Goal: Task Accomplishment & Management: Manage account settings

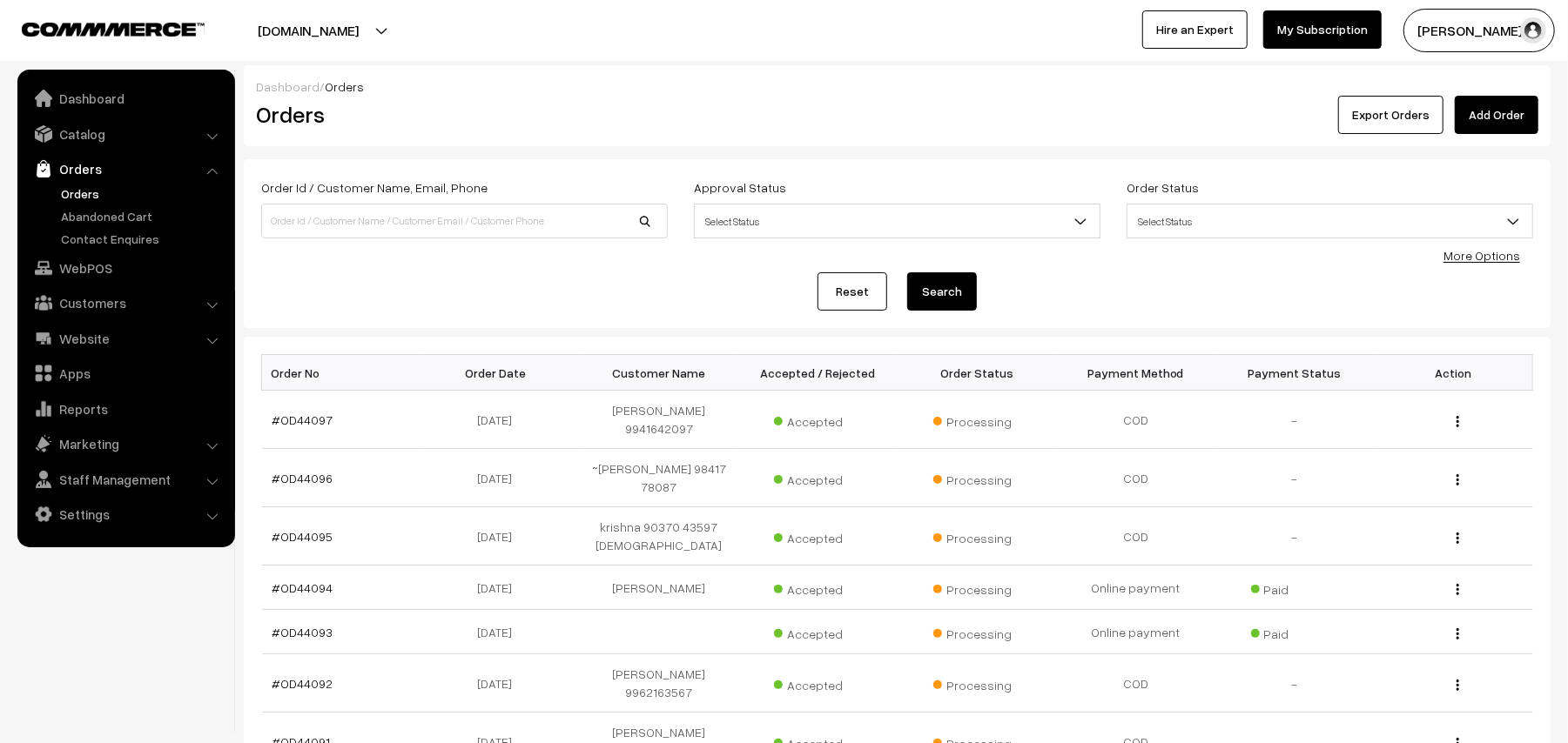
click at [77, 192] on link "Orders" at bounding box center [142, 193] width 172 height 18
click at [99, 138] on link "Catalog" at bounding box center [125, 133] width 207 height 32
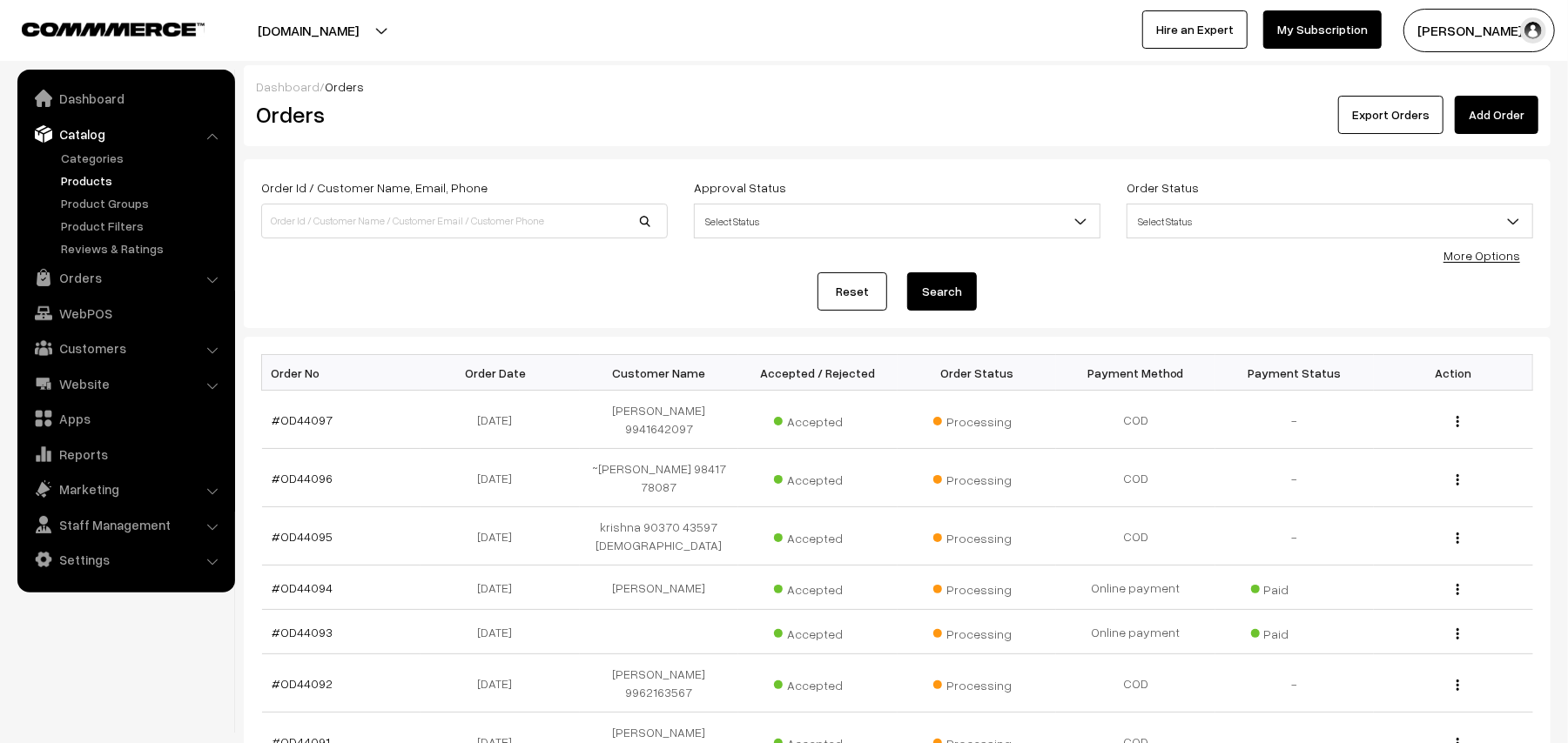
click at [99, 178] on link "Products" at bounding box center [142, 181] width 172 height 18
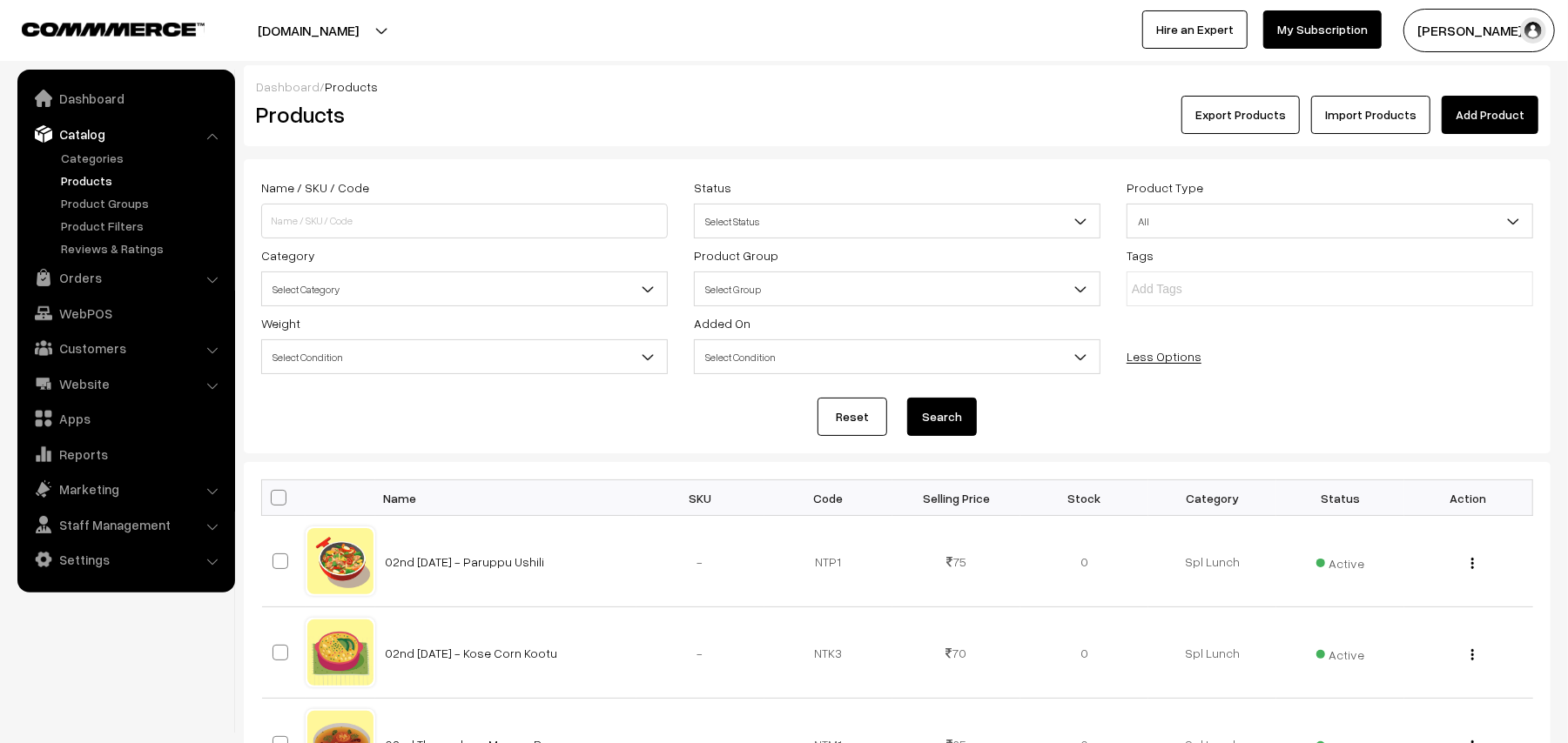
click at [376, 292] on span "Select Category" at bounding box center [465, 289] width 405 height 31
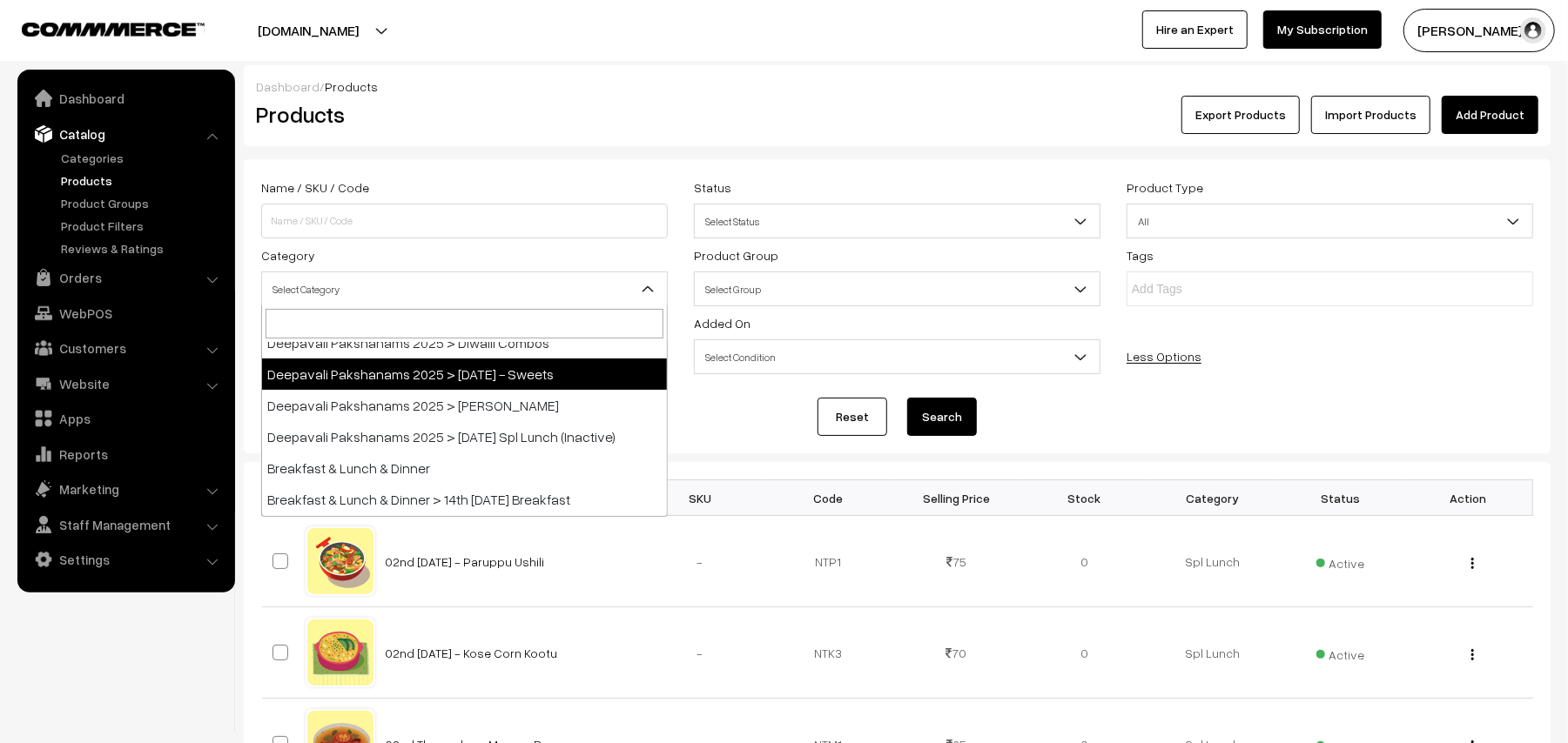
scroll to position [116, 0]
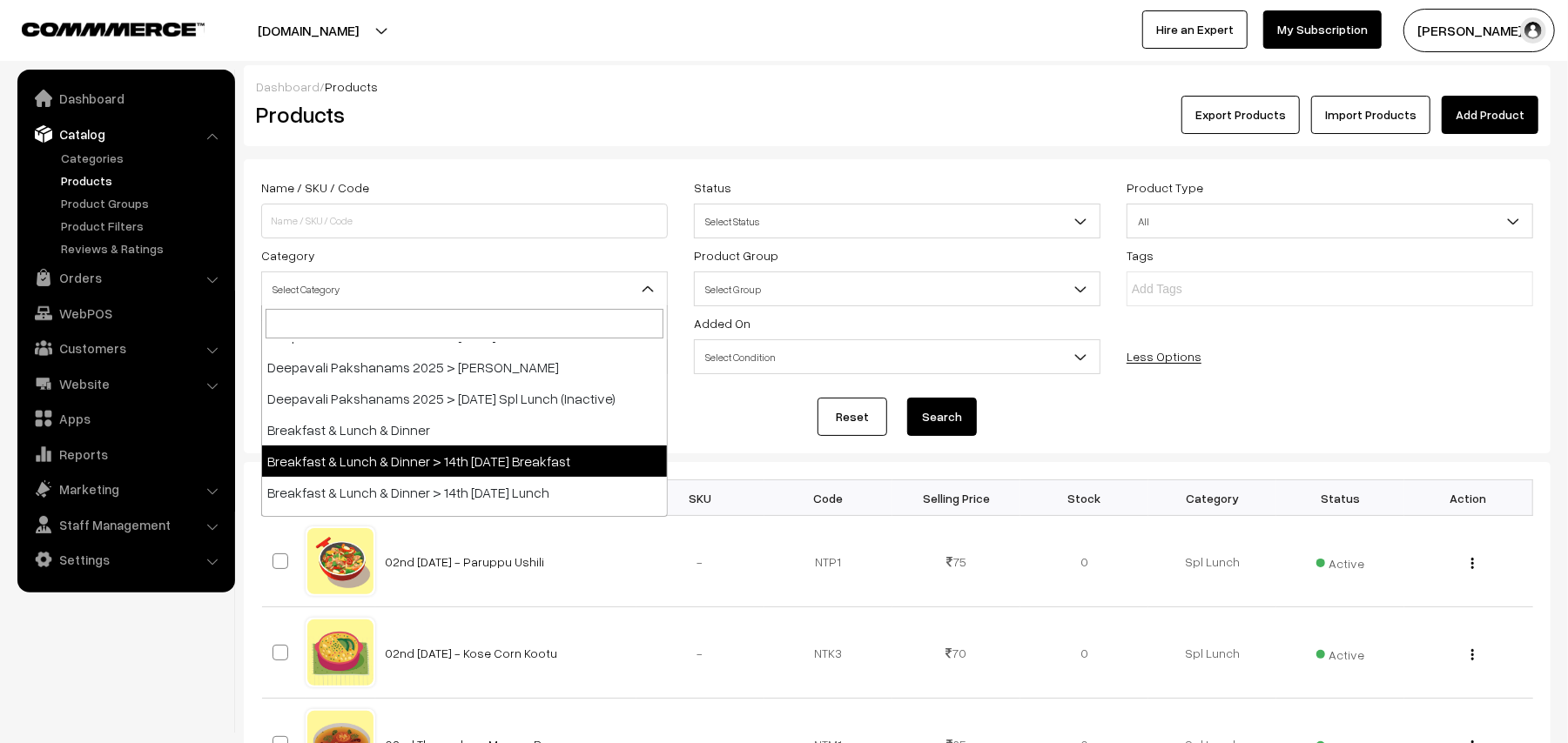
select select "91"
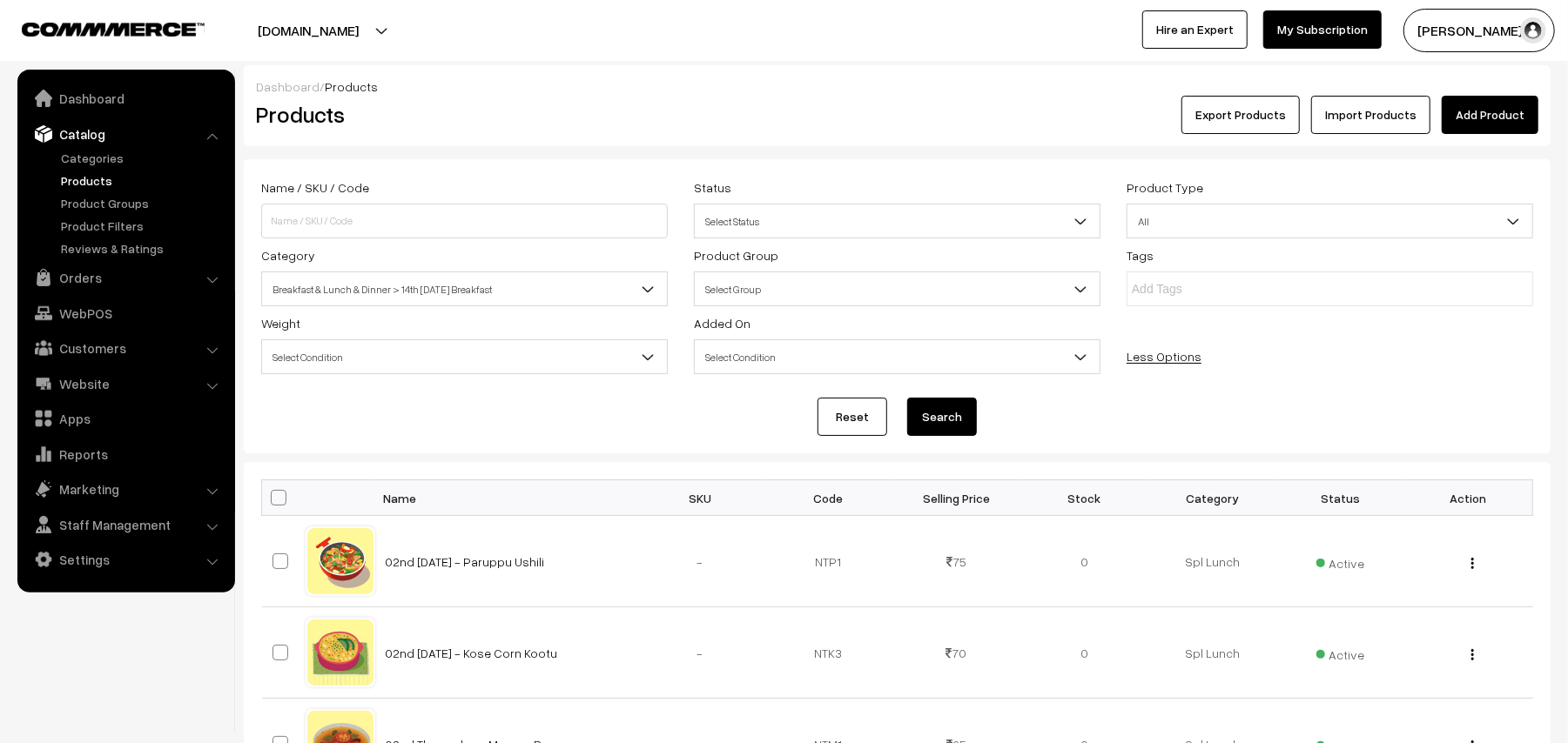
click at [923, 415] on button "Search" at bounding box center [942, 416] width 70 height 38
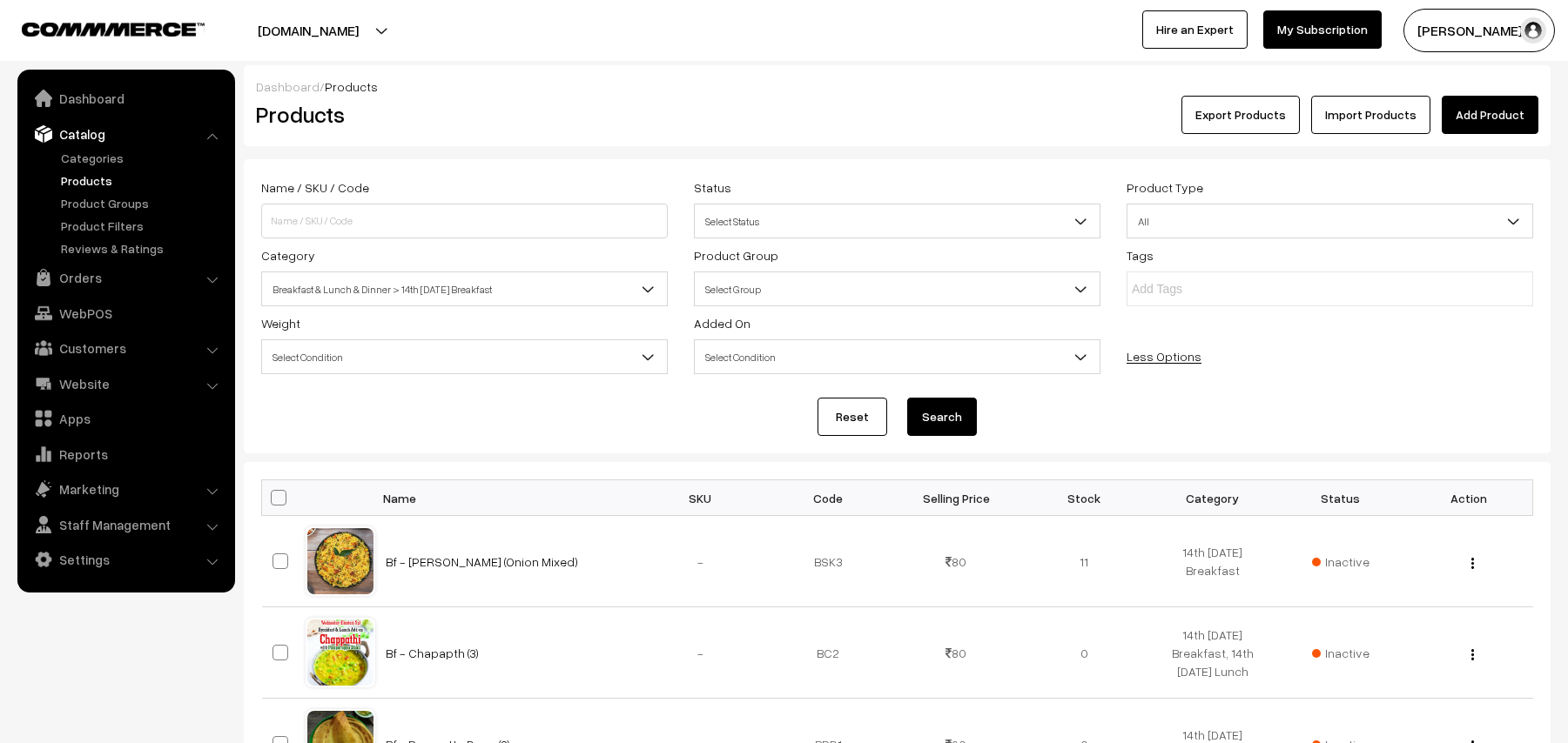
scroll to position [908, 0]
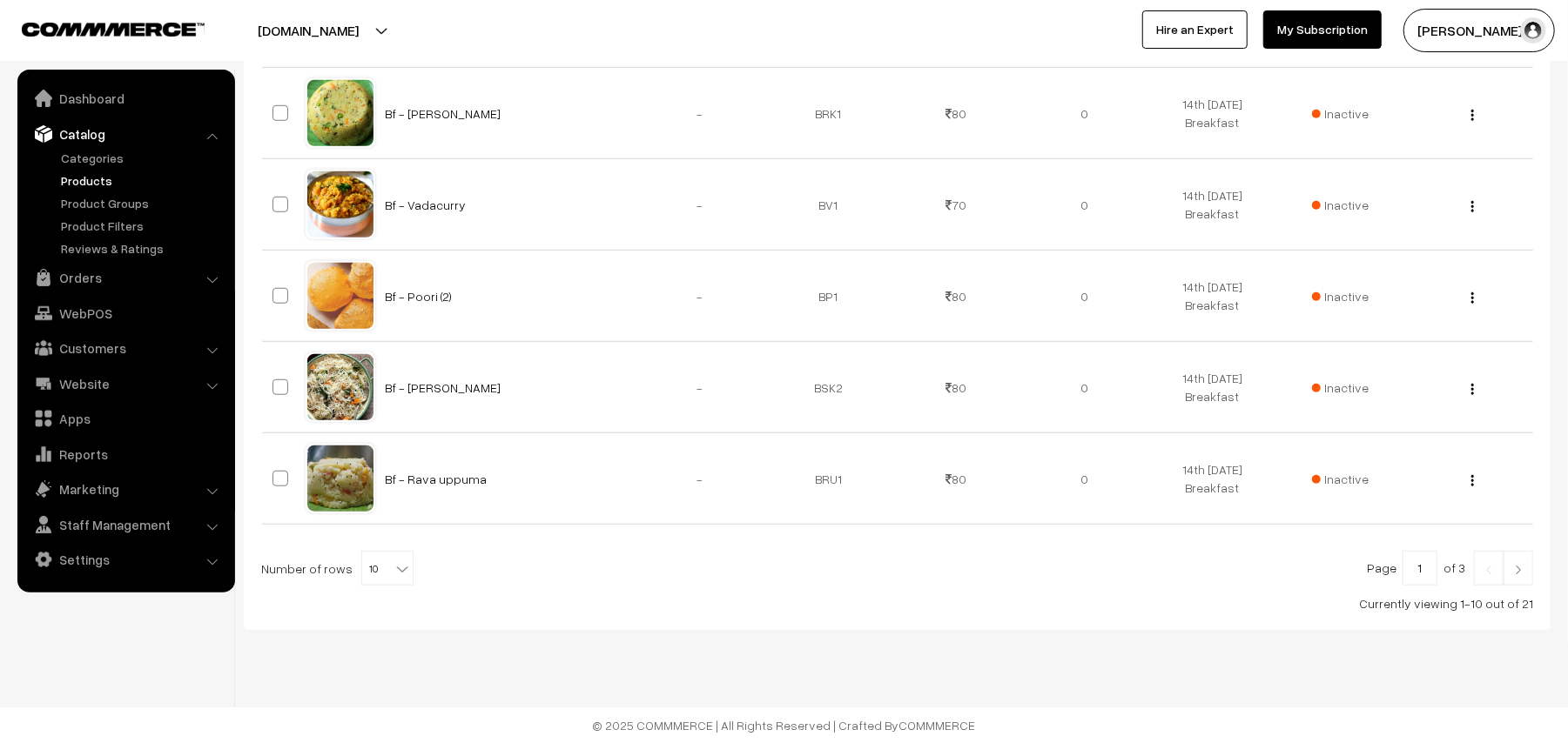
click at [396, 555] on span at bounding box center [404, 562] width 17 height 23
select select "100"
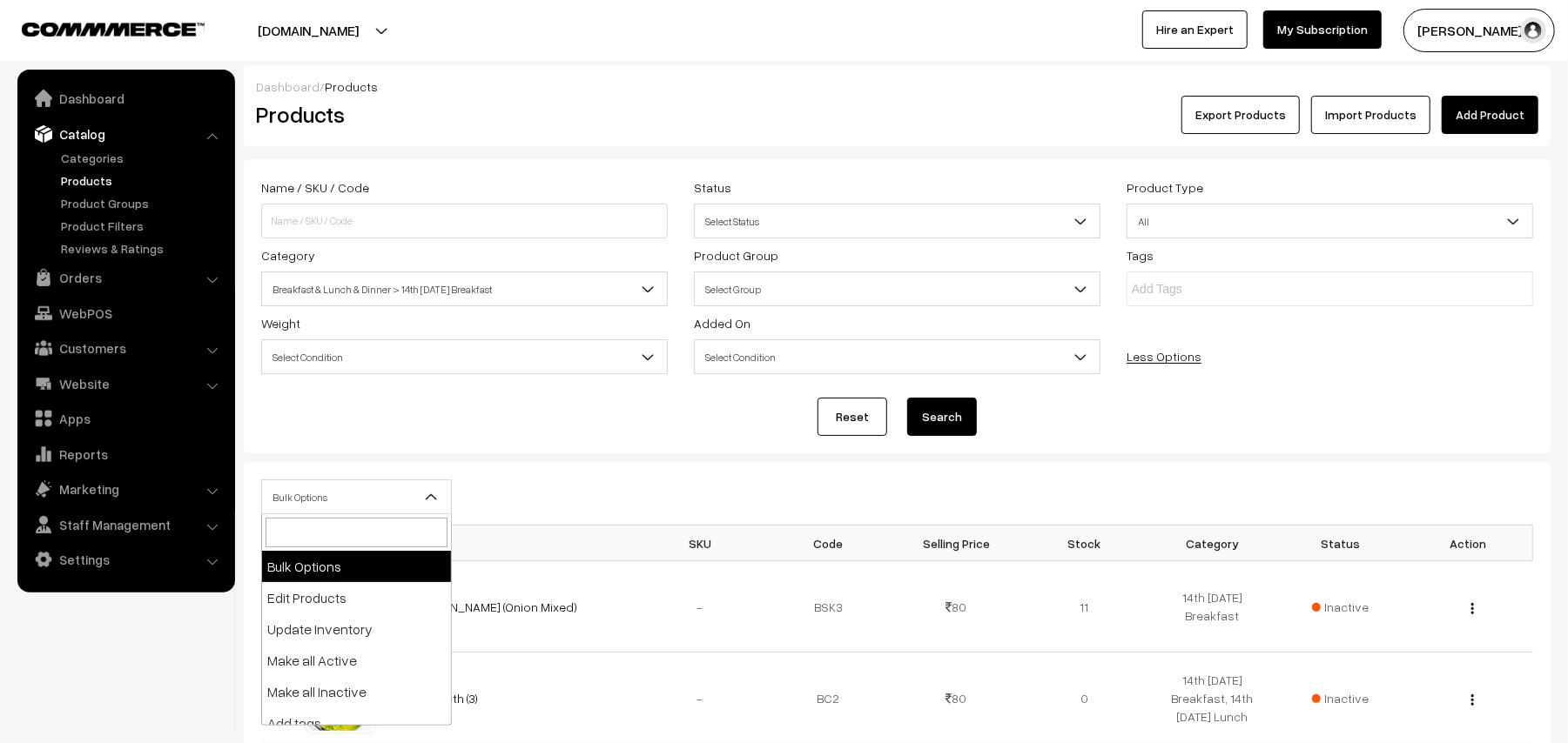
click at [314, 485] on span "Bulk Options" at bounding box center [357, 497] width 189 height 31
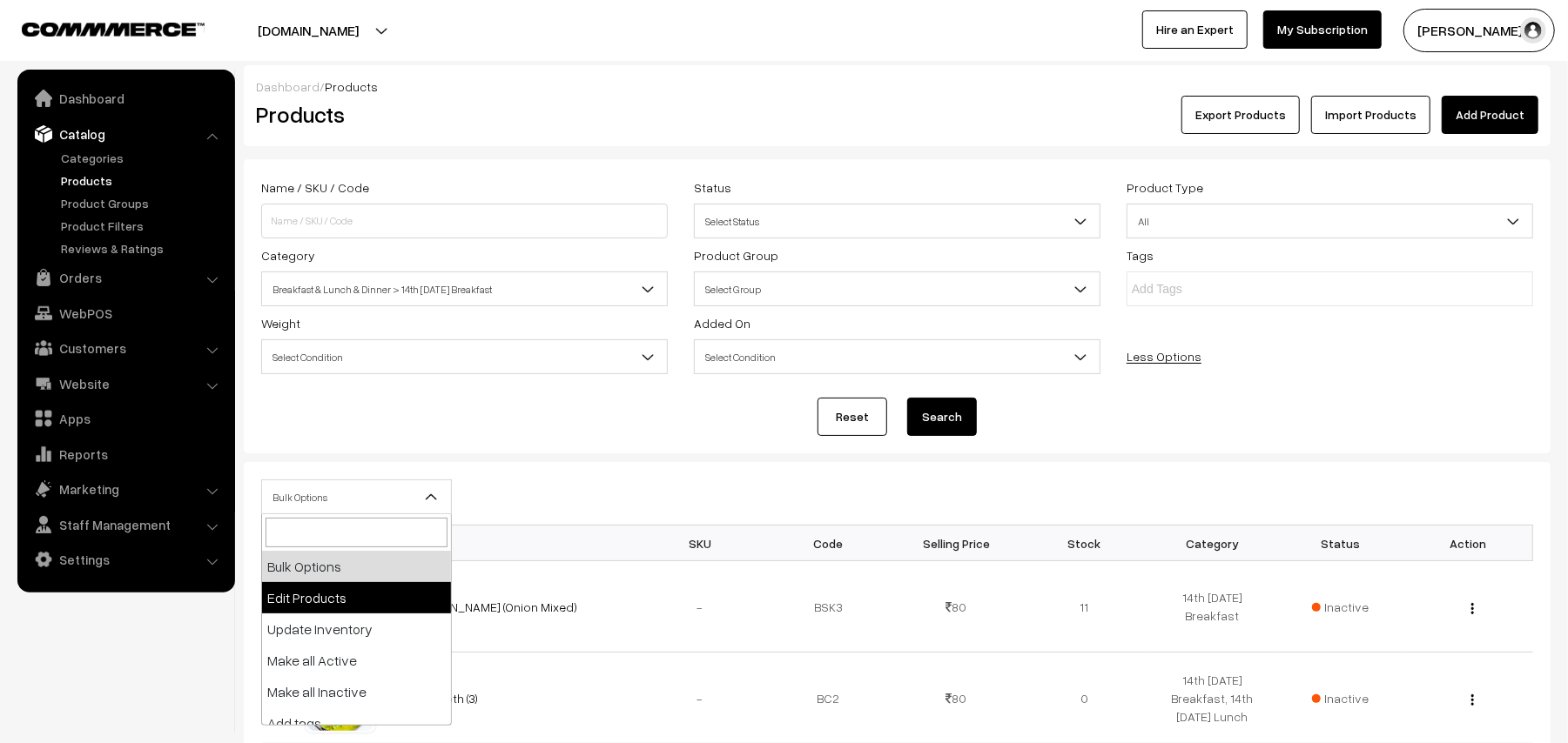
select select "editProduct"
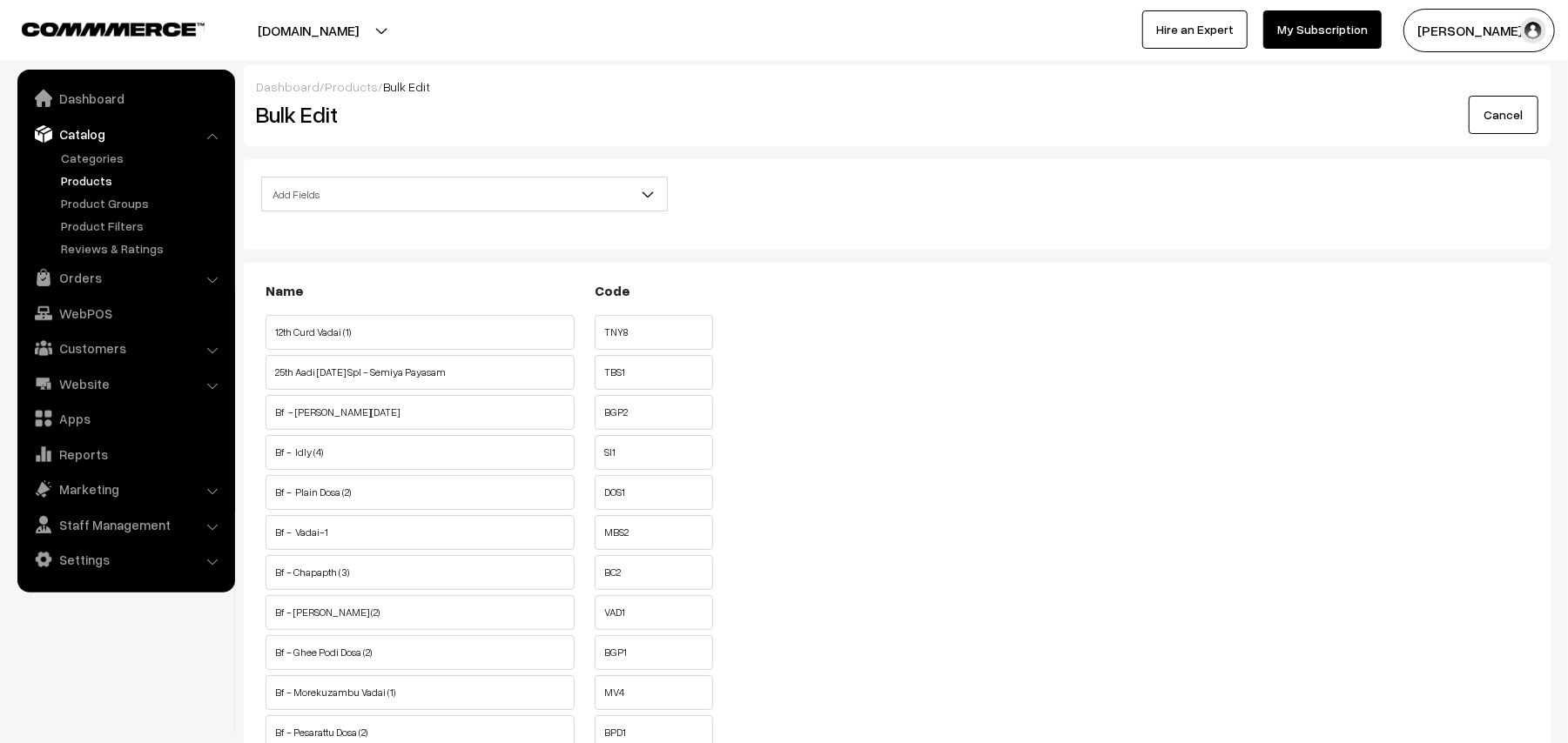
click at [395, 197] on span "Add Fields" at bounding box center [465, 195] width 405 height 31
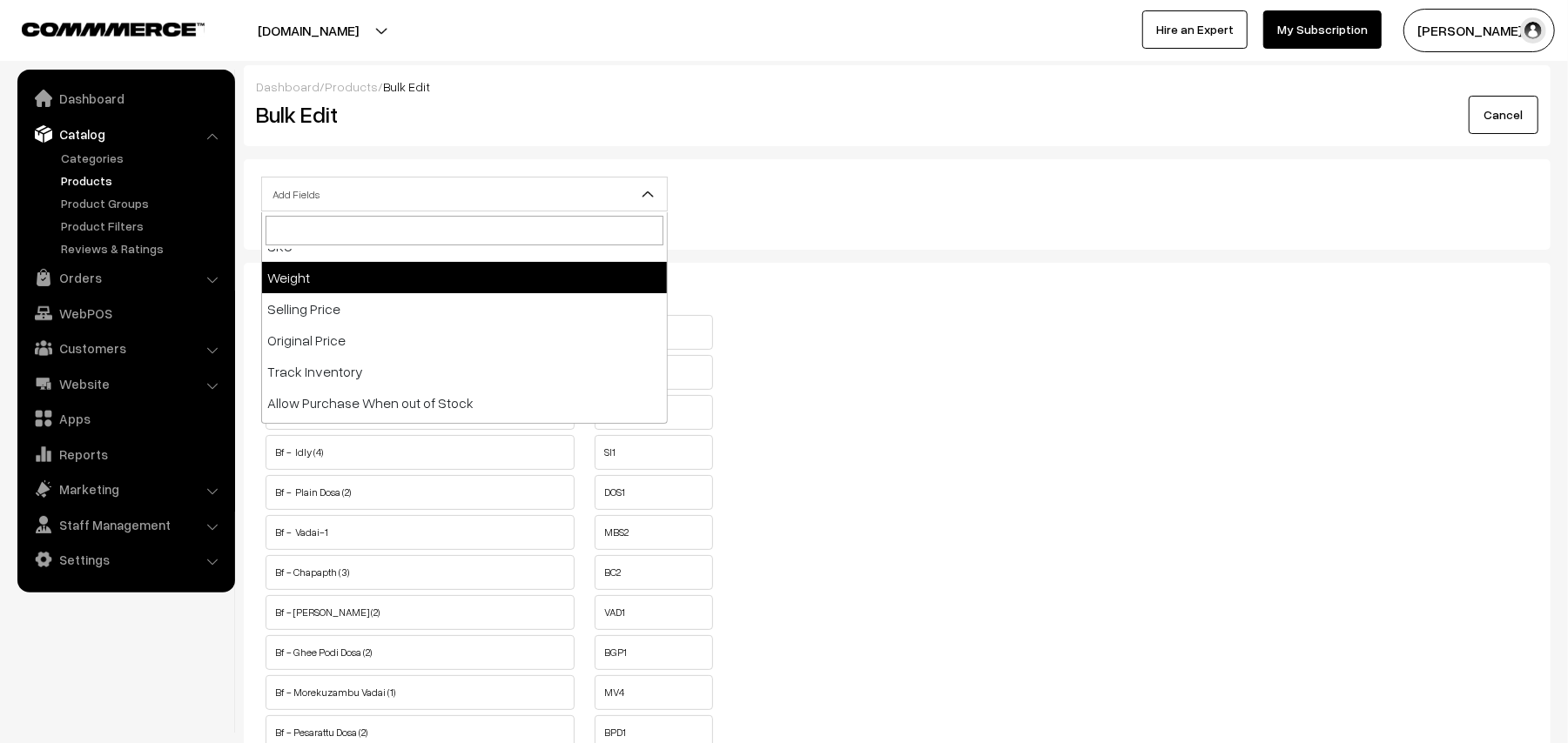
scroll to position [231, 0]
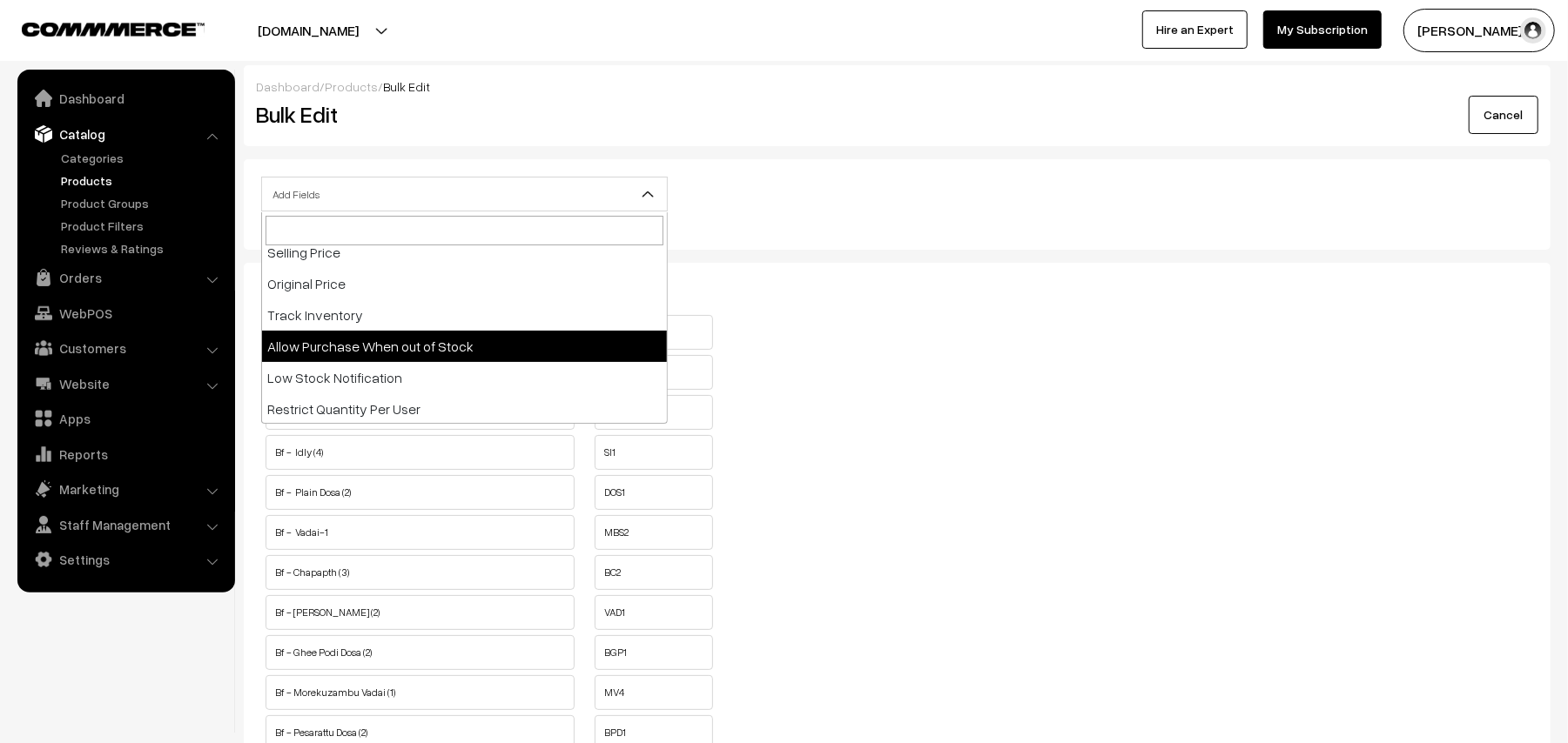
select select "allow-purchase"
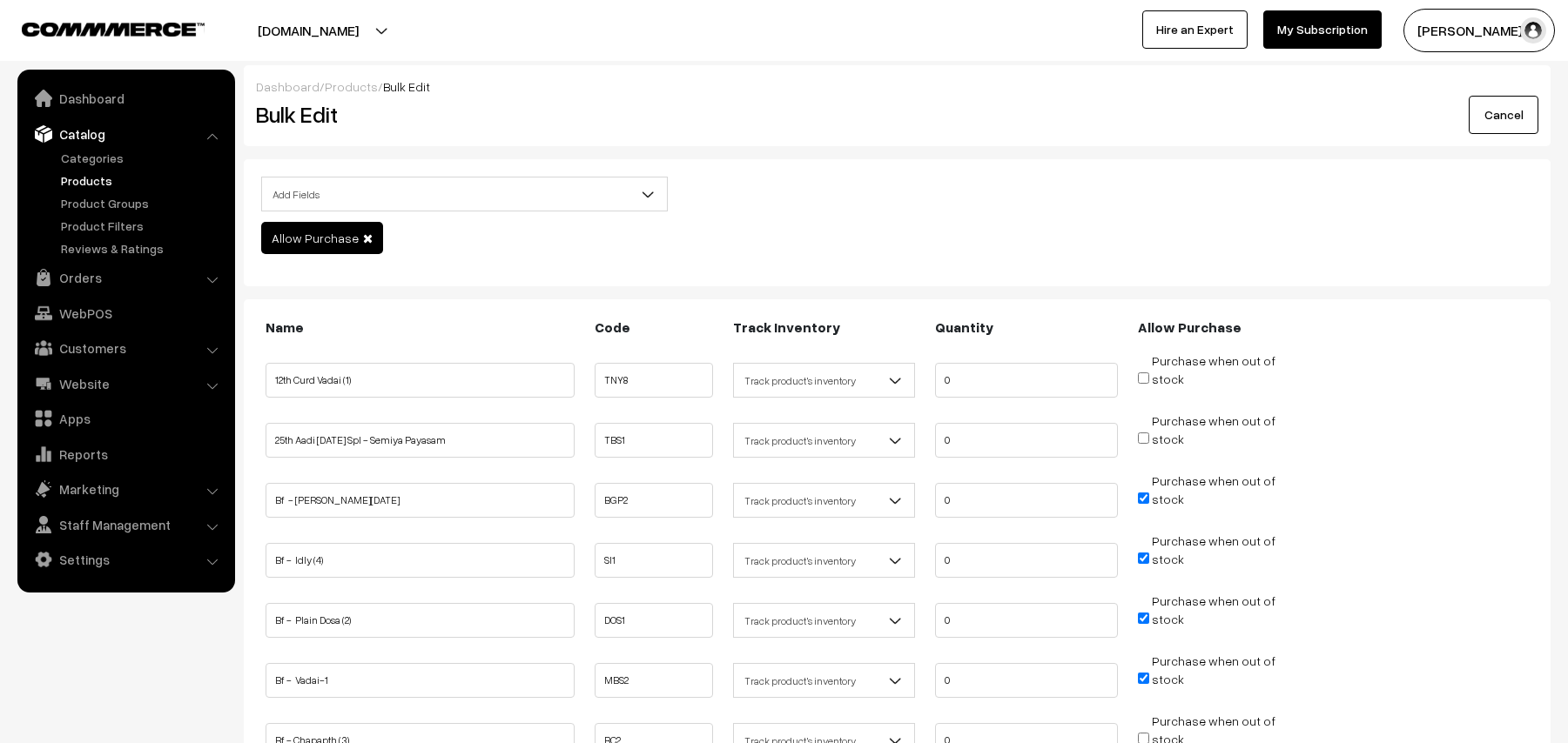
scroll to position [231, 0]
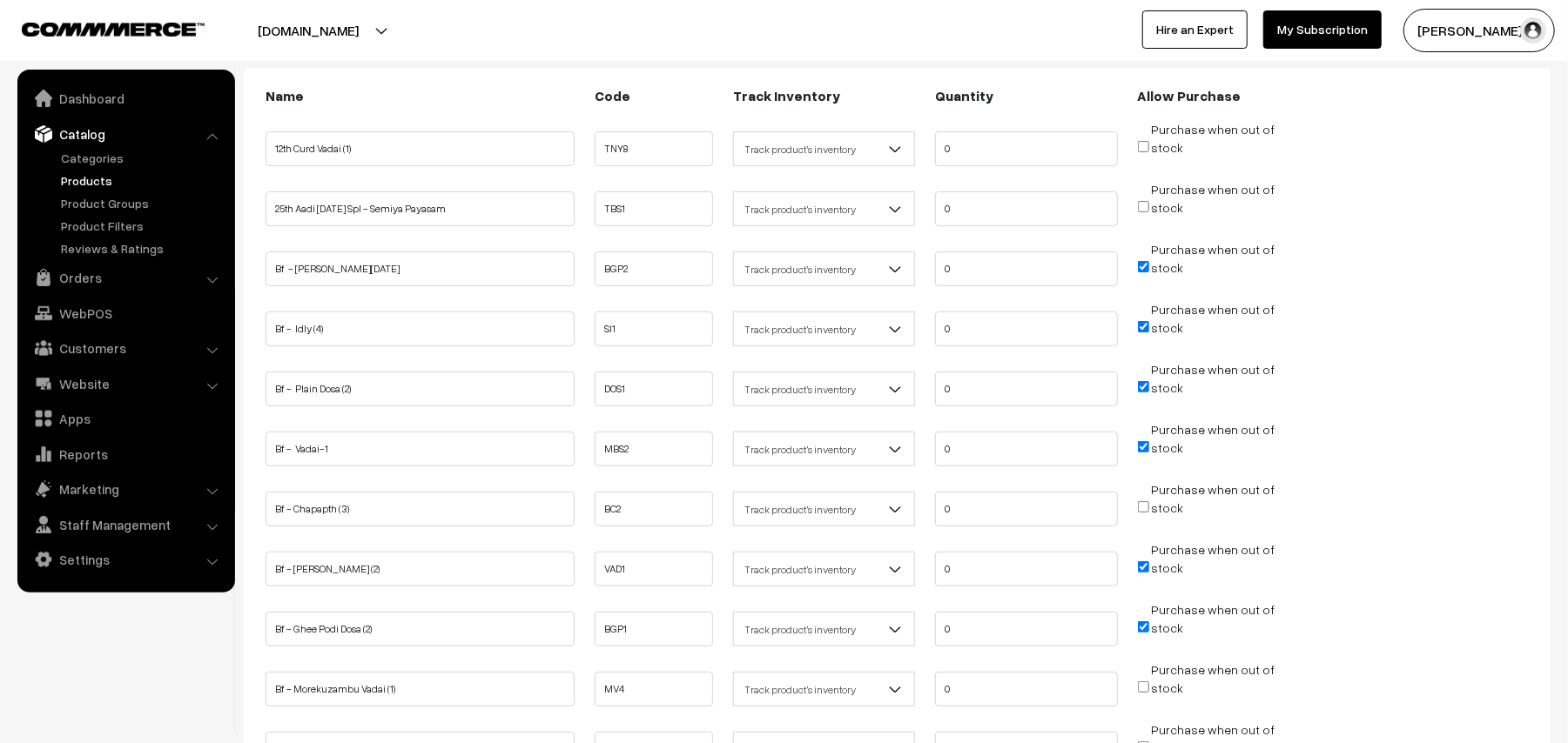
click at [1142, 266] on input "Purchase when out of stock" at bounding box center [1143, 267] width 11 height 11
checkbox input "false"
click at [1145, 329] on input "Purchase when out of stock" at bounding box center [1143, 327] width 11 height 11
checkbox input "false"
click at [1142, 381] on input "Purchase when out of stock" at bounding box center [1143, 386] width 11 height 11
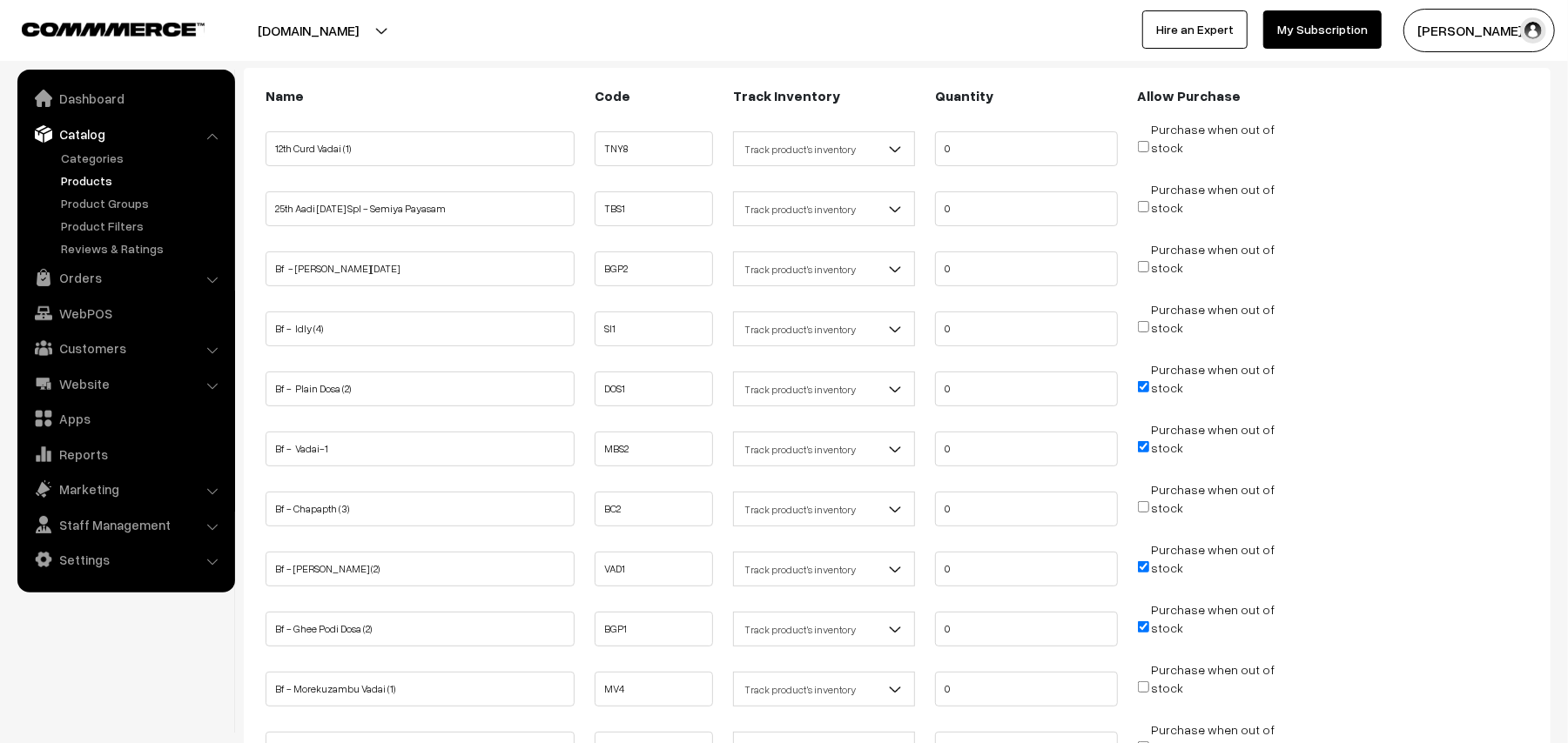
checkbox input "false"
click at [1142, 441] on input "Purchase when out of stock" at bounding box center [1143, 446] width 11 height 11
checkbox input "false"
click at [1146, 574] on span "Purchase when out of stock" at bounding box center [1207, 567] width 138 height 17
drag, startPoint x: 1142, startPoint y: 627, endPoint x: 1145, endPoint y: 589, distance: 38.1
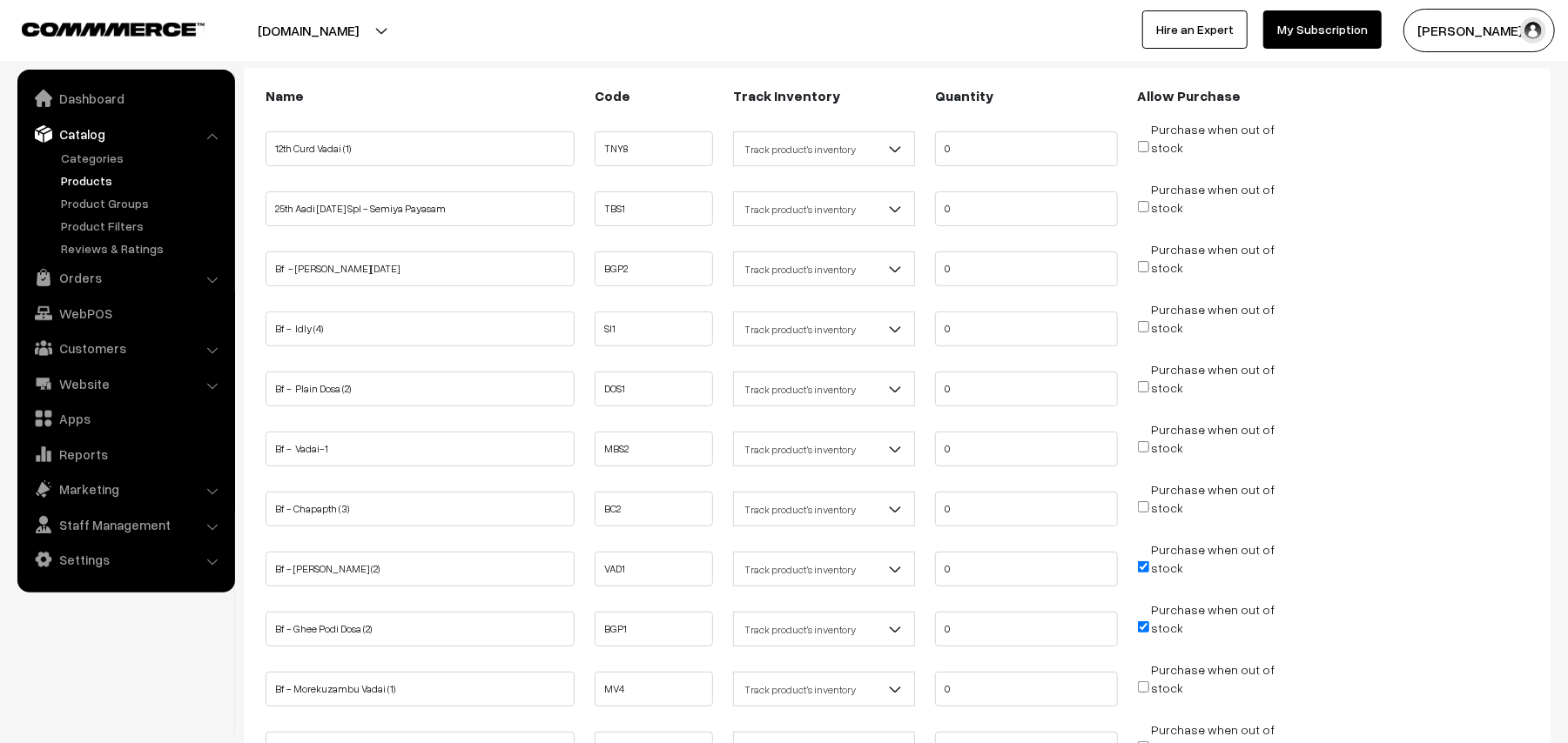
click at [1143, 627] on input "Purchase when out of stock" at bounding box center [1143, 627] width 11 height 11
checkbox input "false"
click at [1146, 566] on input "Purchase when out of stock" at bounding box center [1143, 567] width 11 height 11
checkbox input "false"
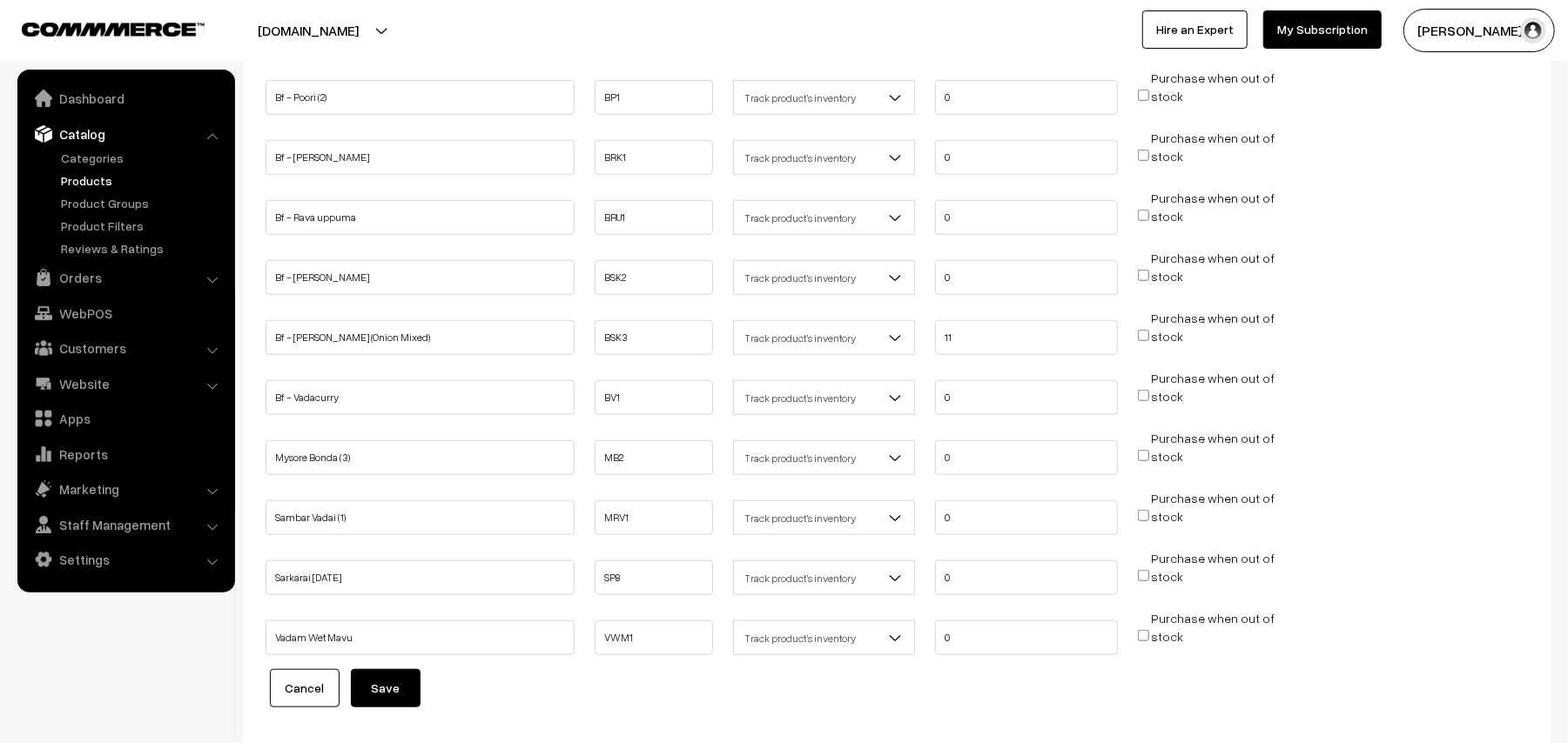
scroll to position [1059, 0]
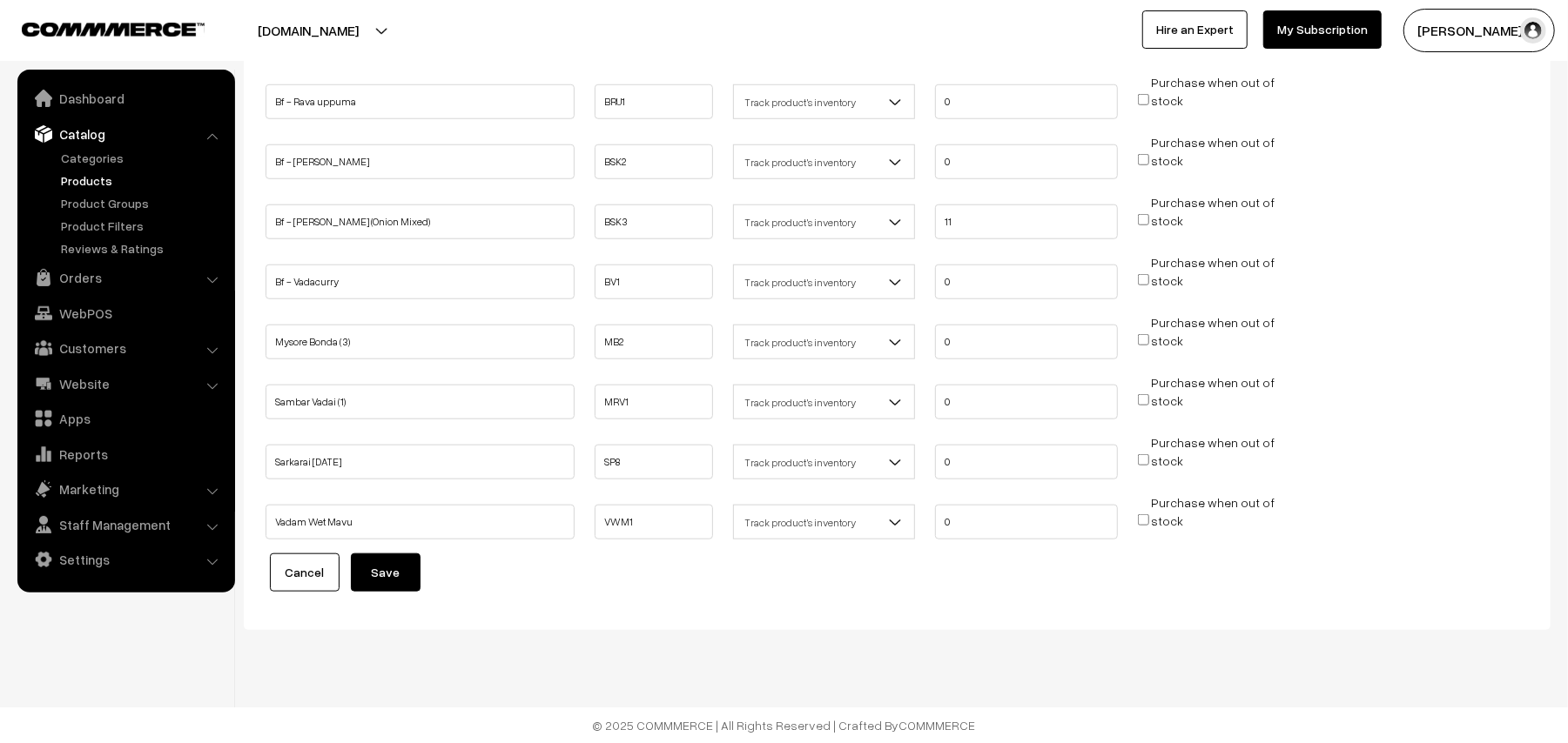
click at [387, 586] on button "Save" at bounding box center [386, 572] width 70 height 38
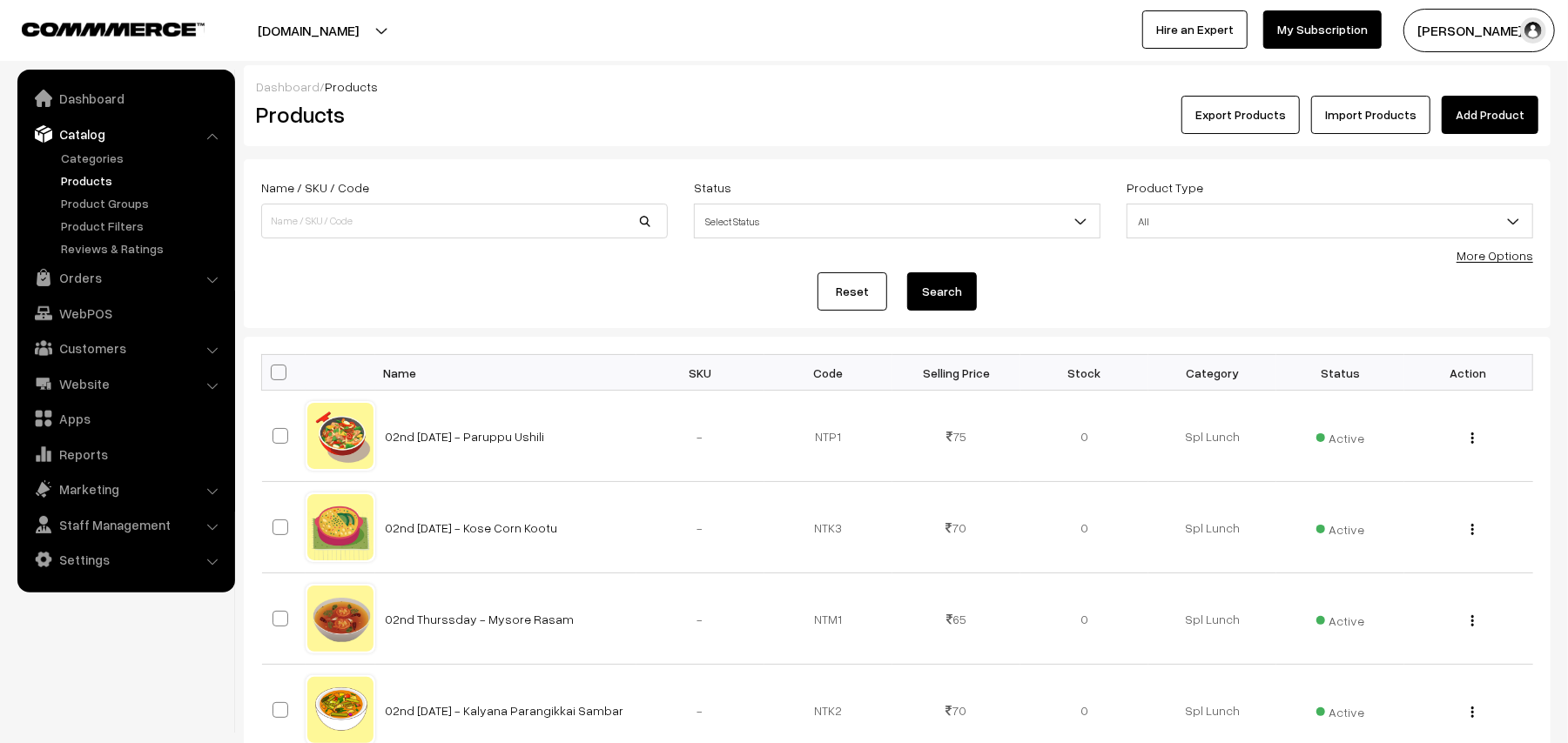
click at [1465, 250] on link "More Options" at bounding box center [1494, 255] width 76 height 15
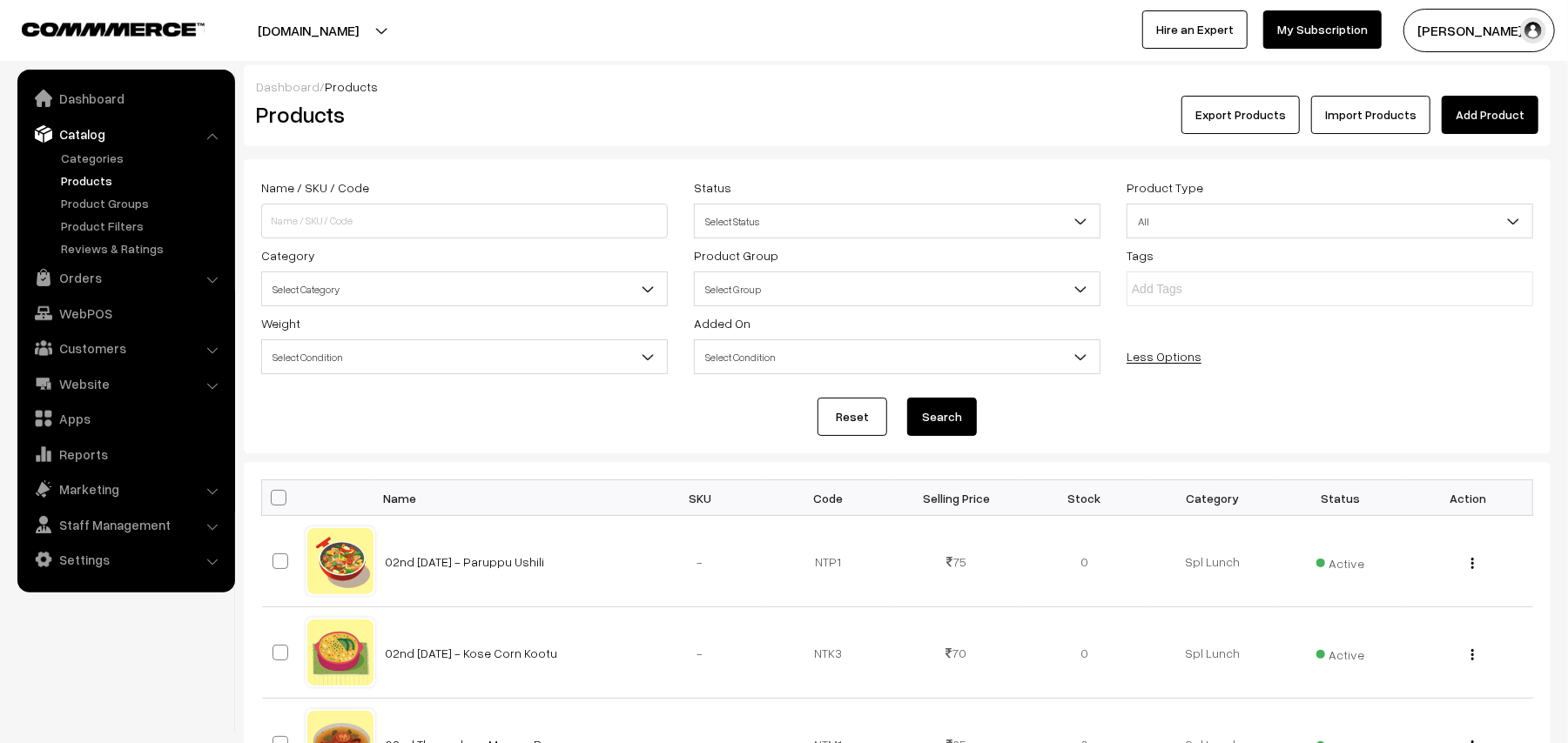
click at [461, 275] on span "Select Category" at bounding box center [465, 289] width 405 height 31
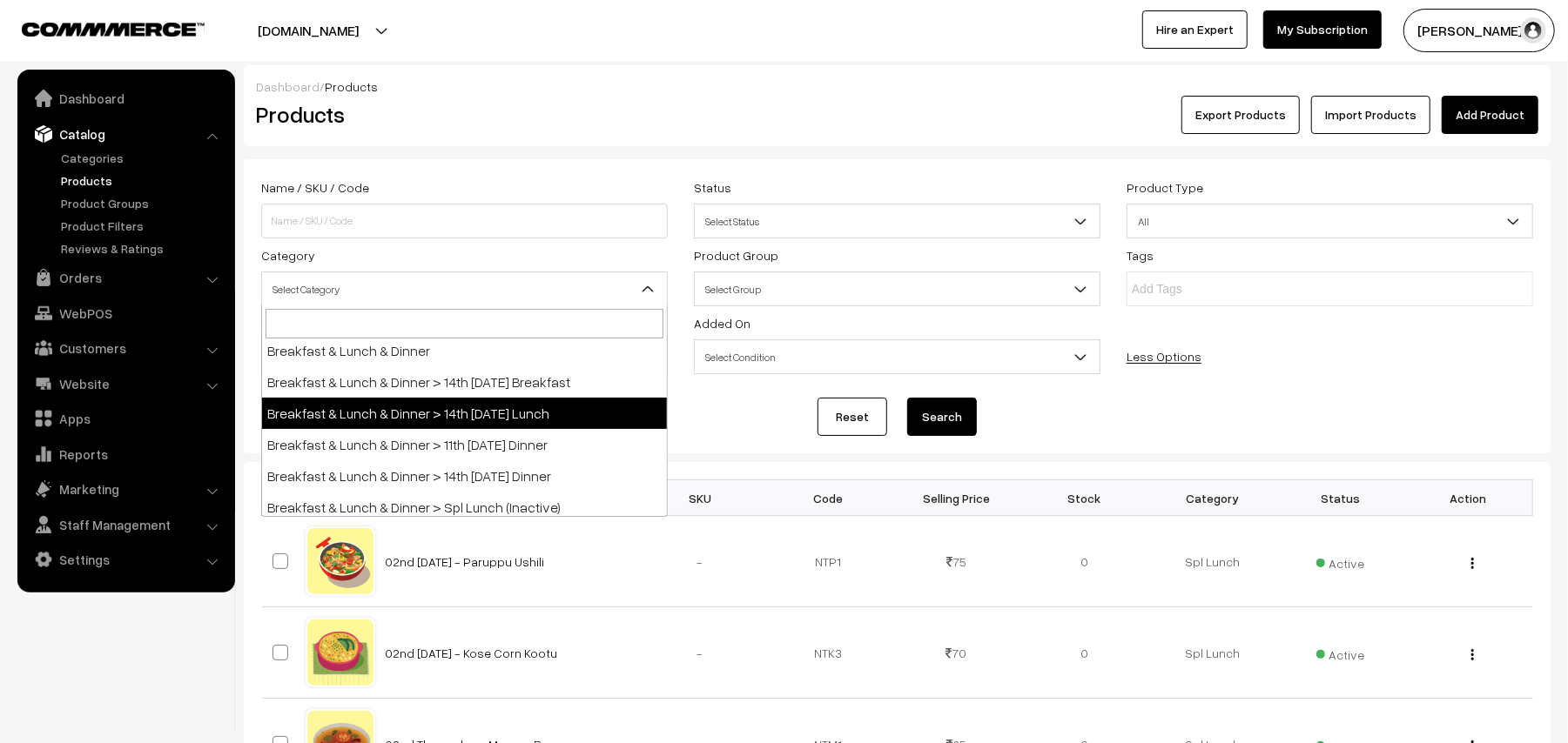
scroll to position [231, 0]
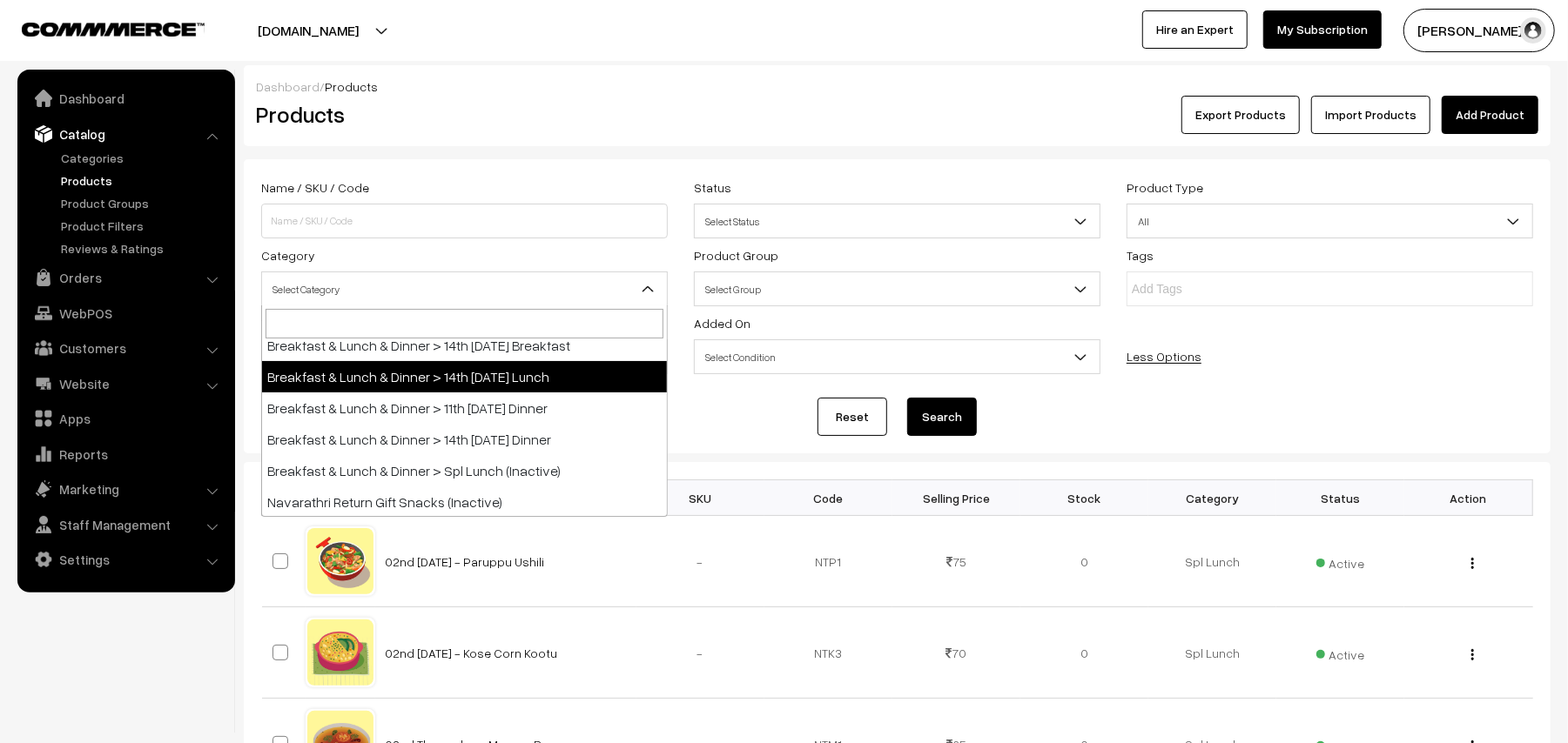
drag, startPoint x: 508, startPoint y: 385, endPoint x: 516, endPoint y: 376, distance: 12.0
select select "95"
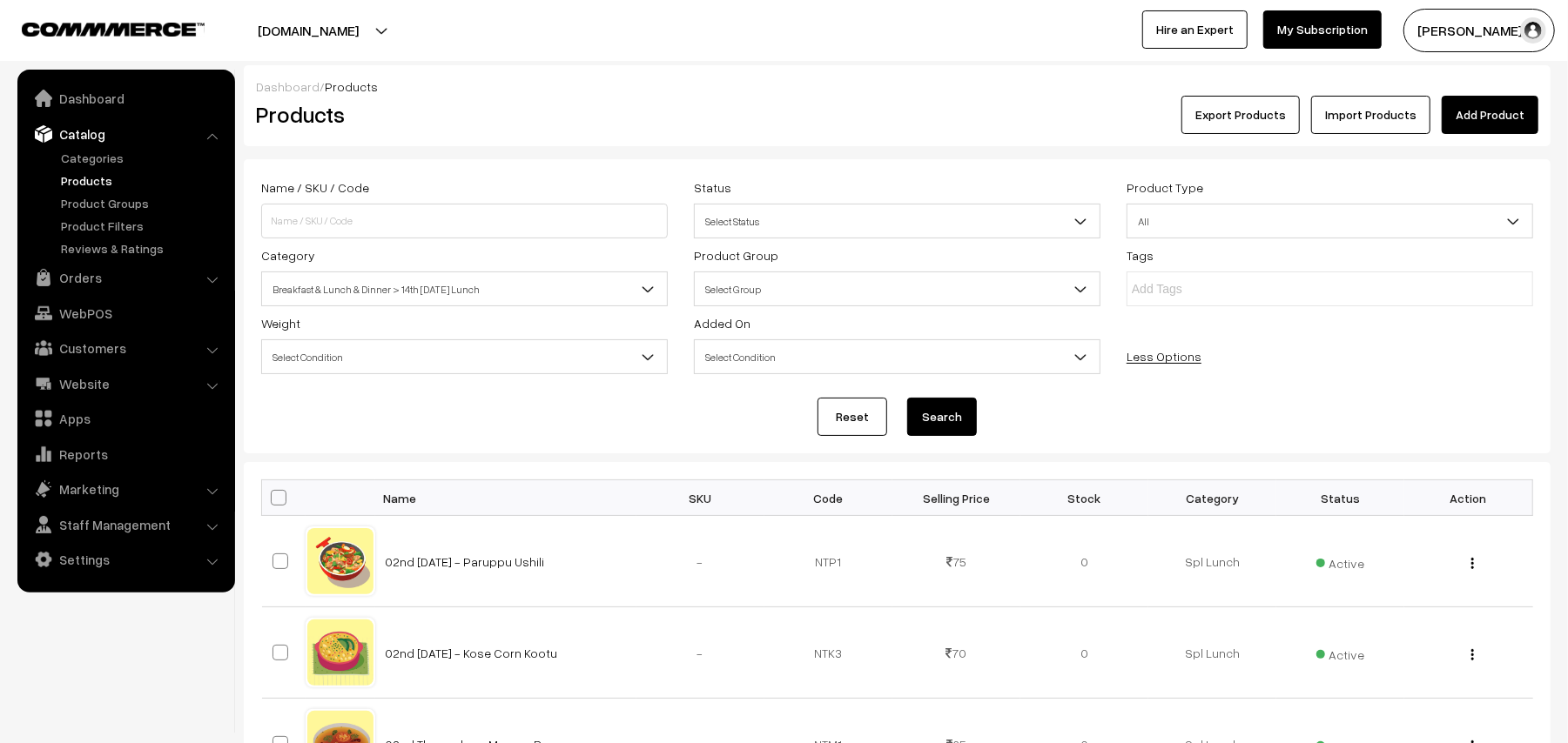
click at [976, 425] on div "Reset Search" at bounding box center [897, 416] width 1271 height 38
drag, startPoint x: 886, startPoint y: 415, endPoint x: 961, endPoint y: 426, distance: 75.8
click at [888, 415] on div "Reset Search" at bounding box center [897, 416] width 1271 height 38
click at [962, 425] on button "Search" at bounding box center [942, 416] width 70 height 38
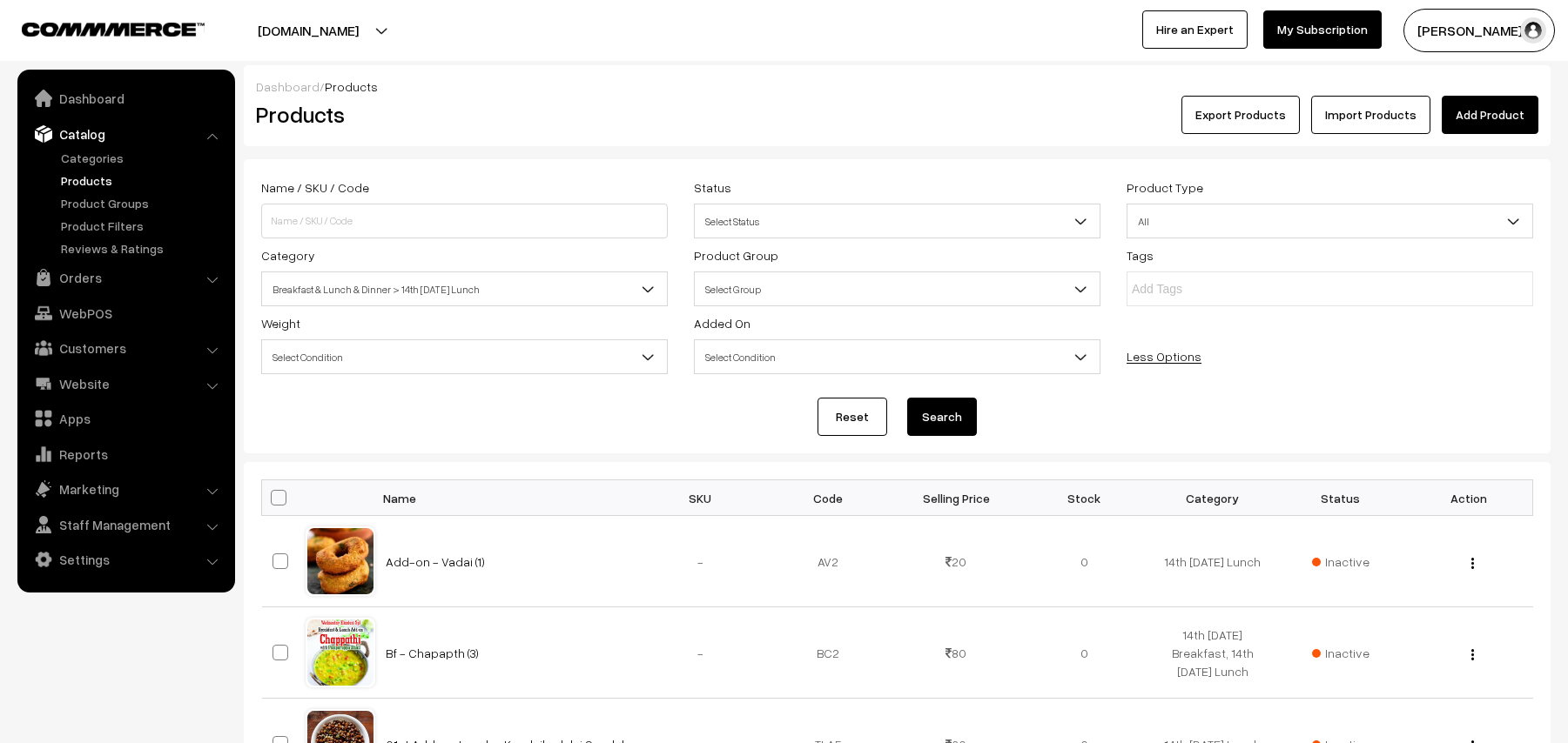
scroll to position [908, 0]
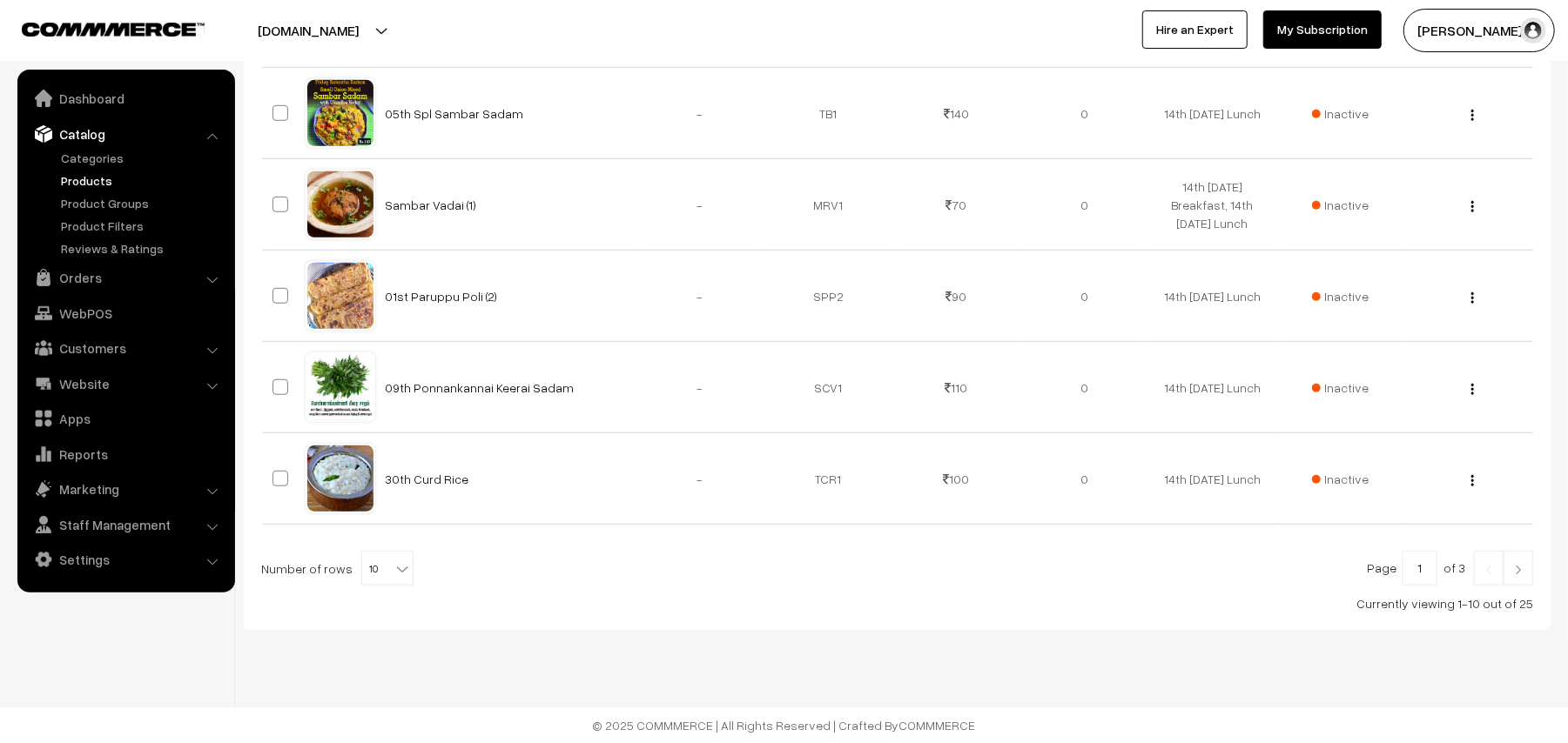
click at [394, 574] on b at bounding box center [402, 569] width 17 height 17
select select "100"
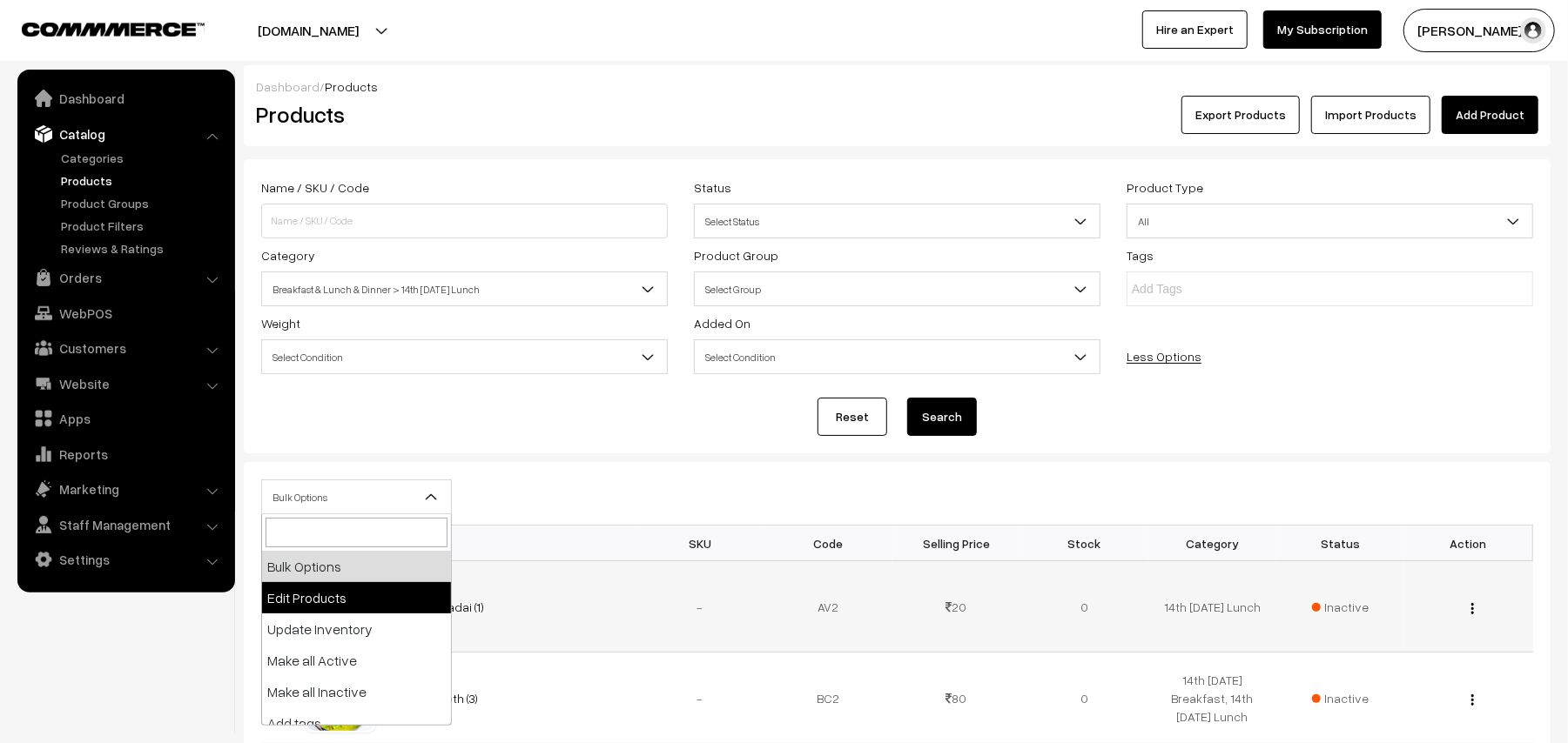
select select "editProduct"
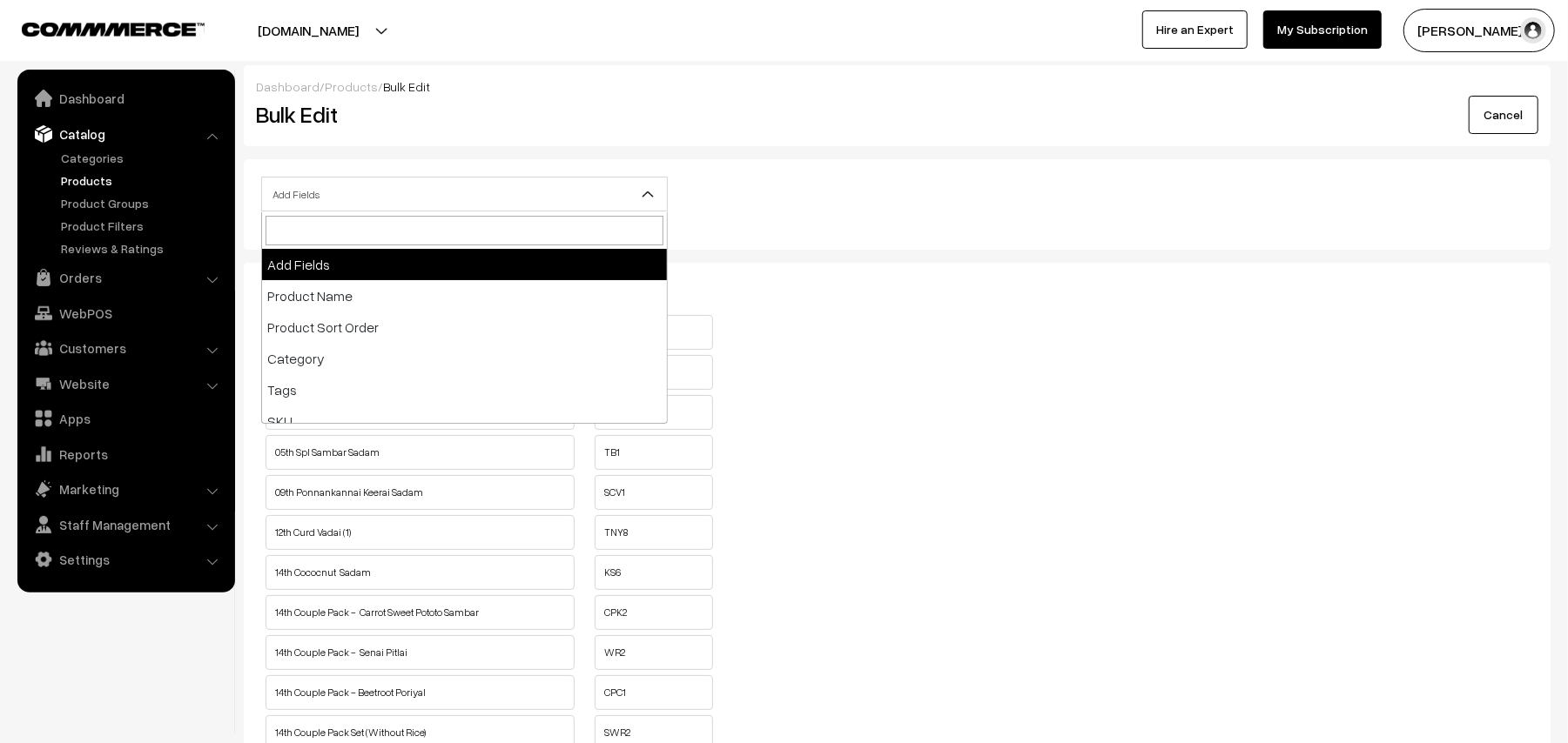
click at [400, 193] on span "Add Fields" at bounding box center [465, 195] width 405 height 31
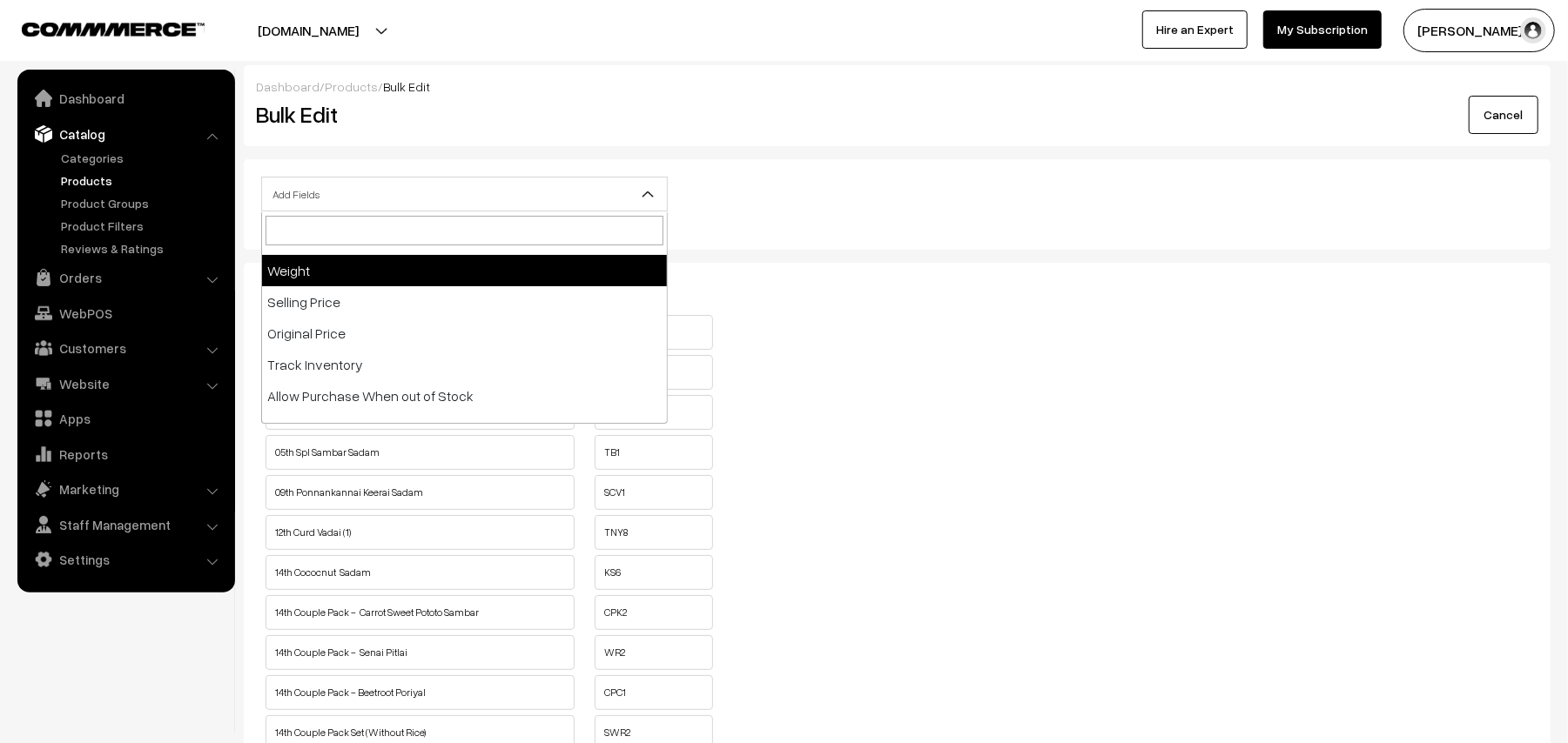
scroll to position [231, 0]
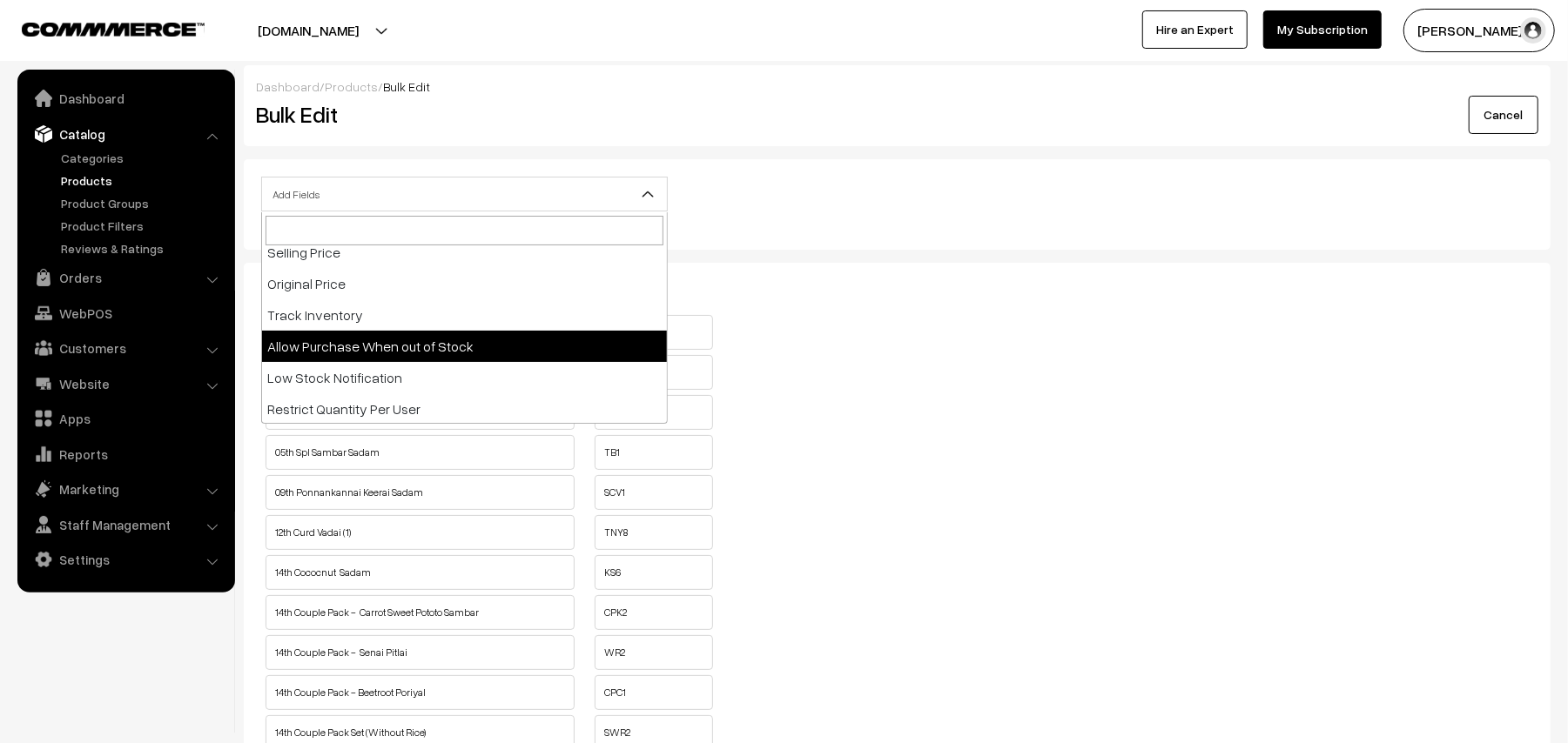
select select "allow-purchase"
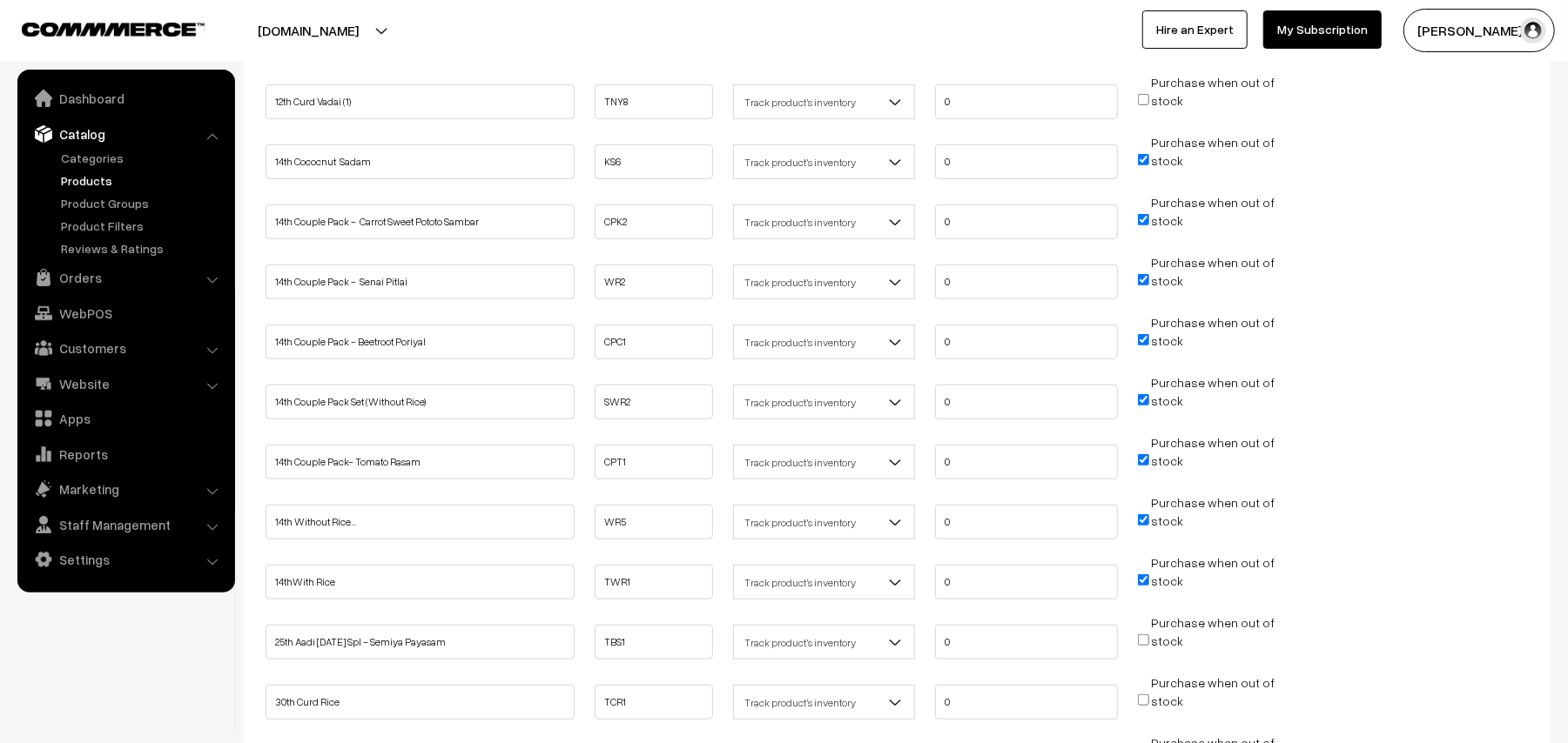
scroll to position [580, 0]
click at [1140, 161] on input "Purchase when out of stock" at bounding box center [1143, 159] width 11 height 11
checkbox input "false"
click at [1145, 218] on input "Purchase when out of stock" at bounding box center [1143, 219] width 11 height 11
checkbox input "false"
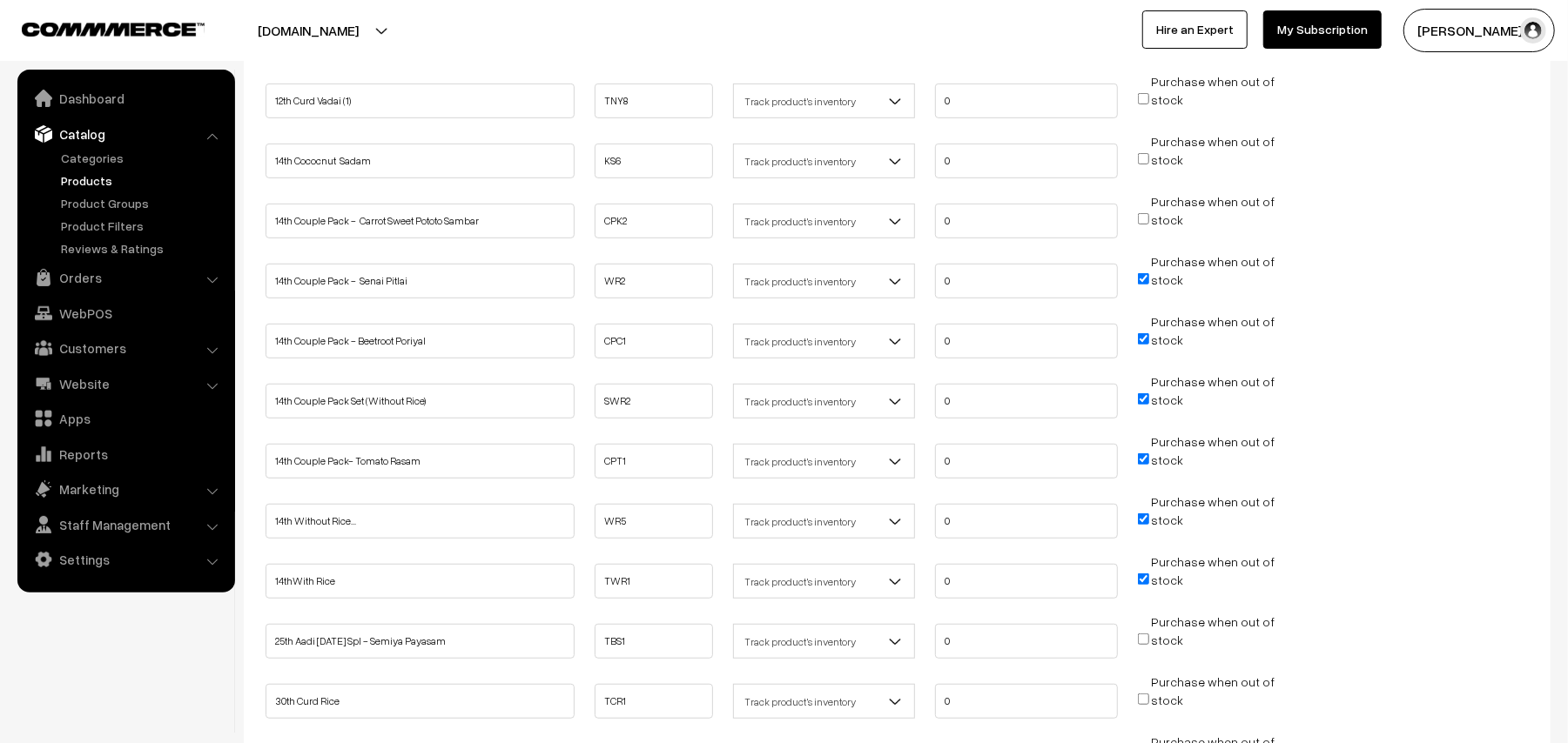
click at [1145, 276] on input "Purchase when out of stock" at bounding box center [1143, 279] width 11 height 11
checkbox input "false"
click at [1146, 333] on input "Purchase when out of stock" at bounding box center [1143, 338] width 11 height 11
checkbox input "false"
click at [1146, 402] on input "Purchase when out of stock" at bounding box center [1143, 399] width 11 height 11
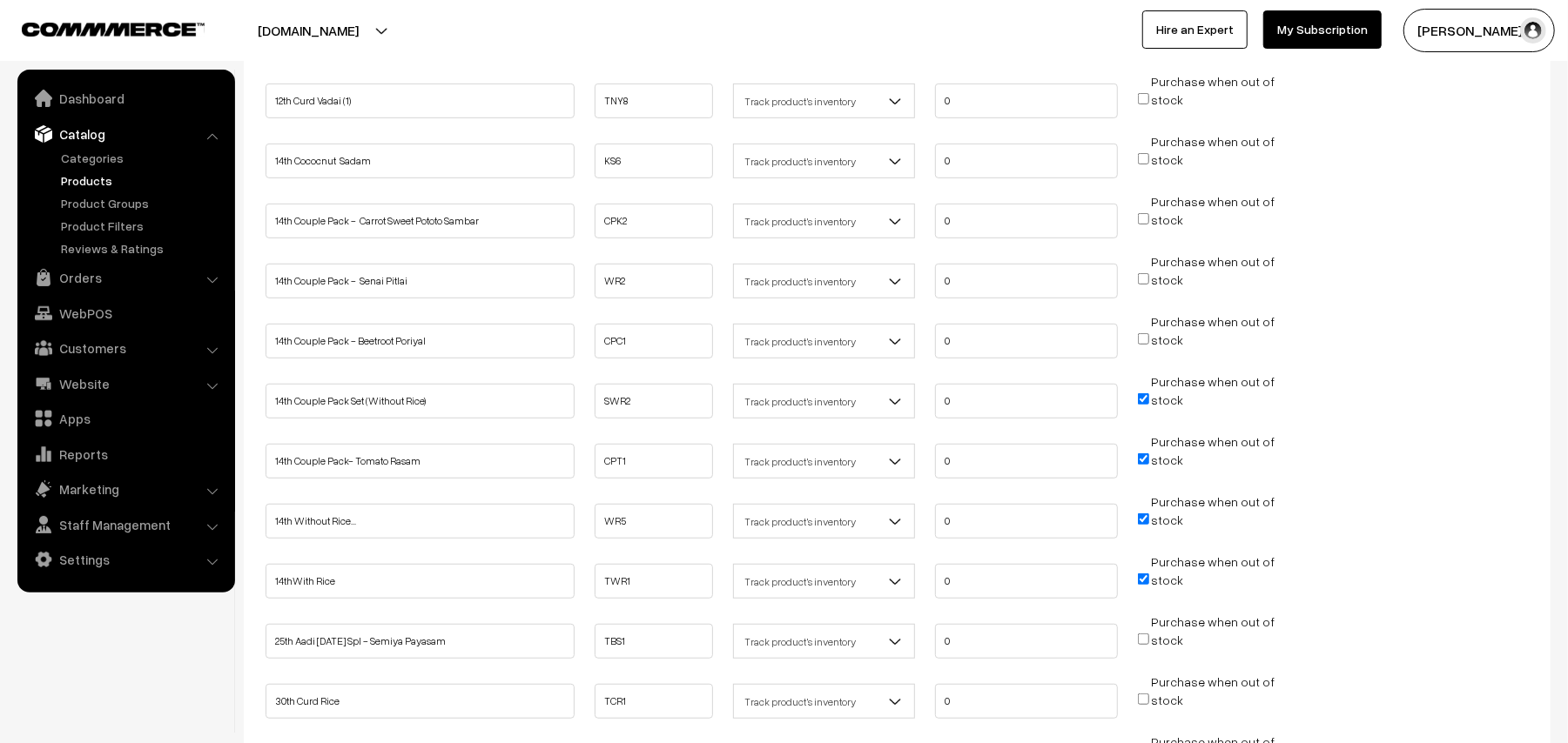
checkbox input "false"
click at [1141, 454] on input "Purchase when out of stock" at bounding box center [1143, 459] width 11 height 11
checkbox input "false"
click at [1142, 525] on span "Purchase when out of stock" at bounding box center [1207, 519] width 138 height 17
click at [1141, 582] on input "Purchase when out of stock" at bounding box center [1143, 579] width 11 height 11
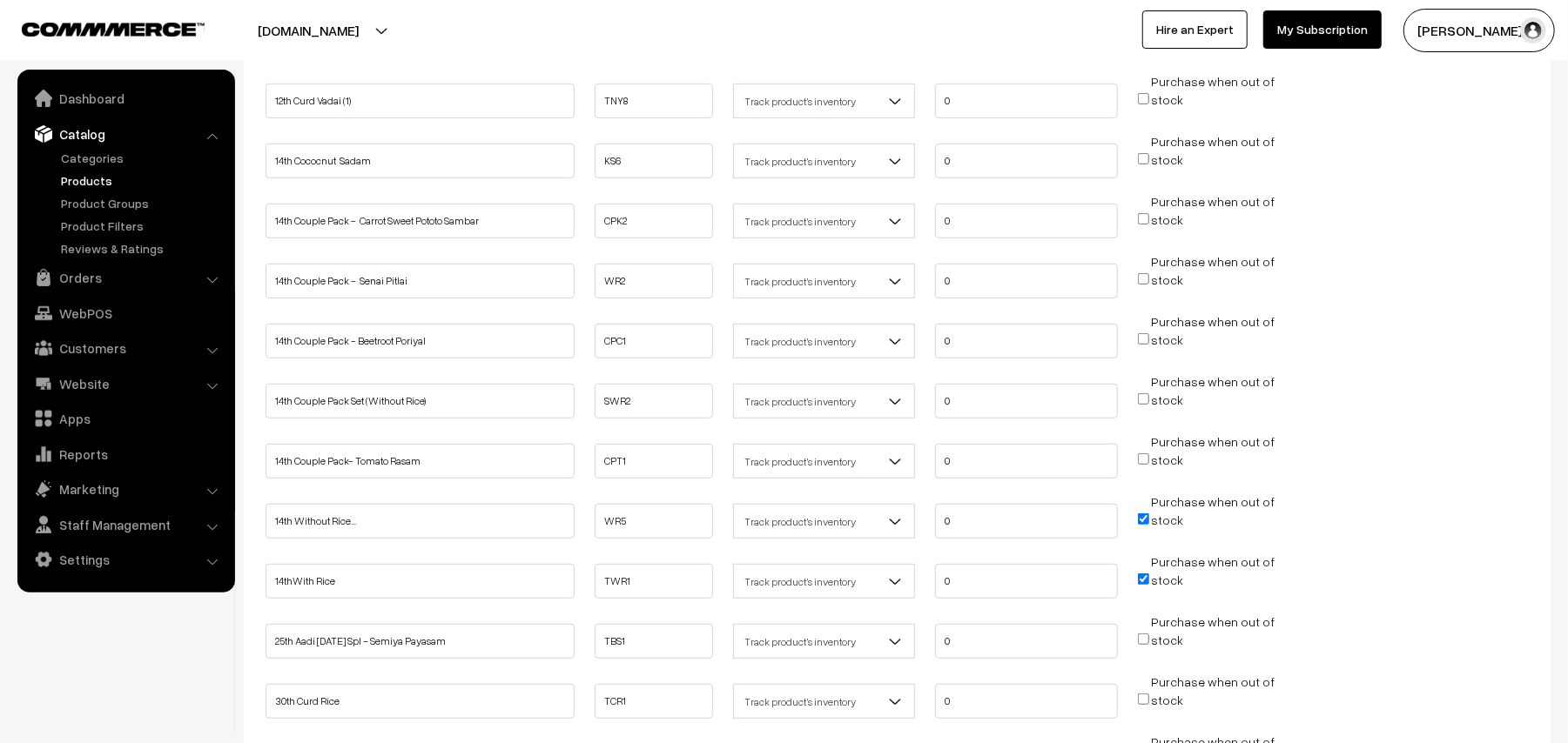
checkbox input "false"
click at [1145, 520] on input "Purchase when out of stock" at bounding box center [1143, 519] width 11 height 11
checkbox input "false"
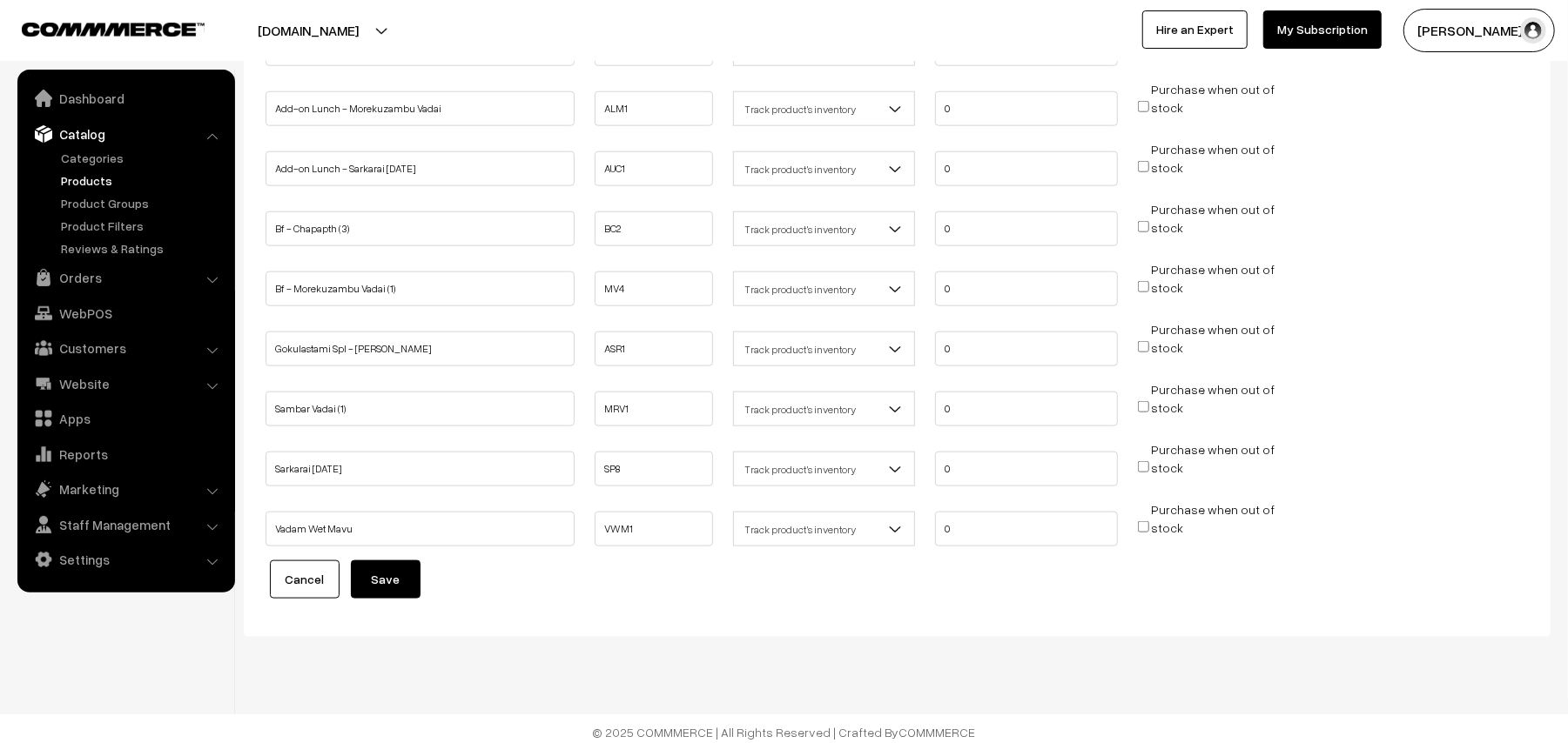
scroll to position [1299, 0]
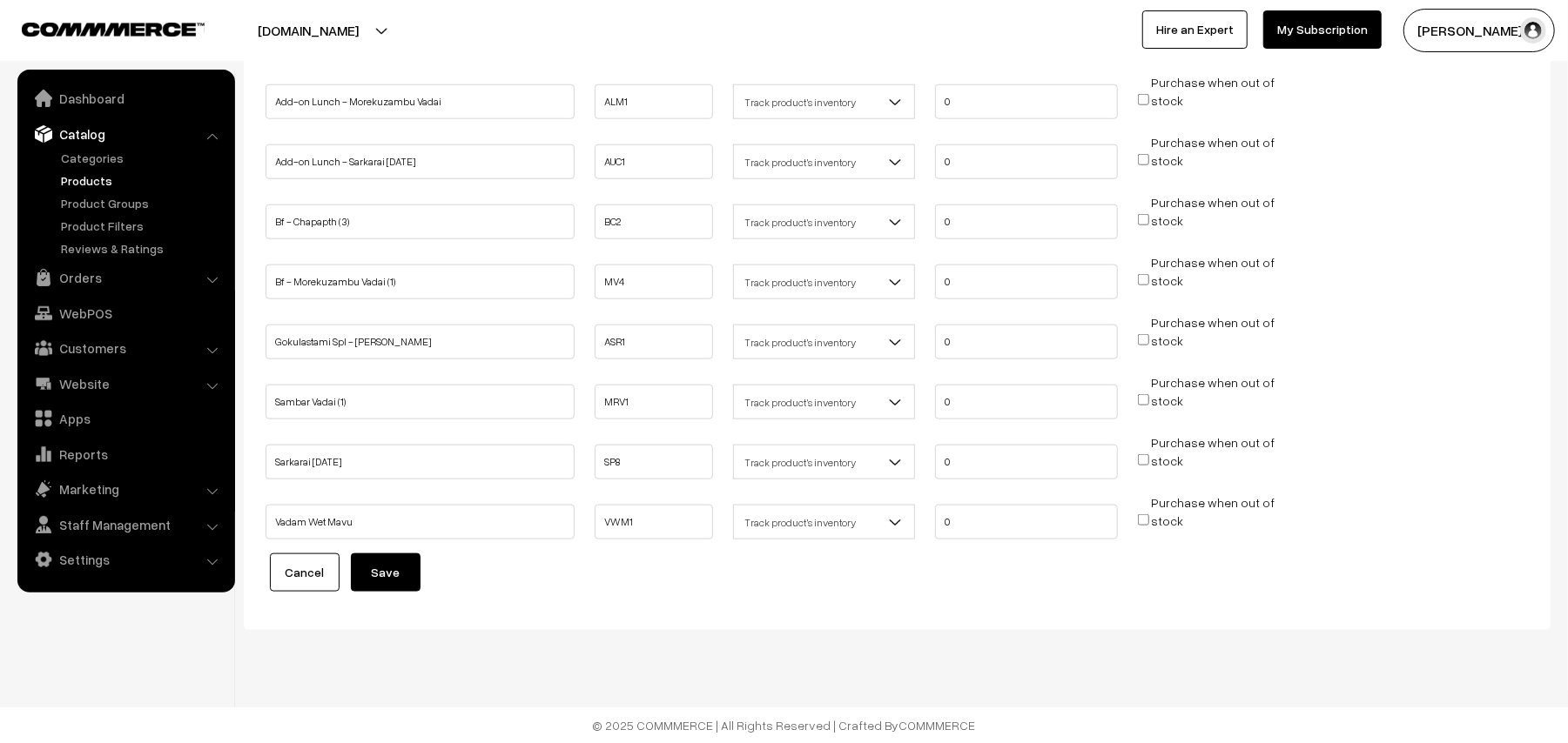
click at [397, 578] on button "Save" at bounding box center [386, 572] width 70 height 38
